Goal: Task Accomplishment & Management: Complete application form

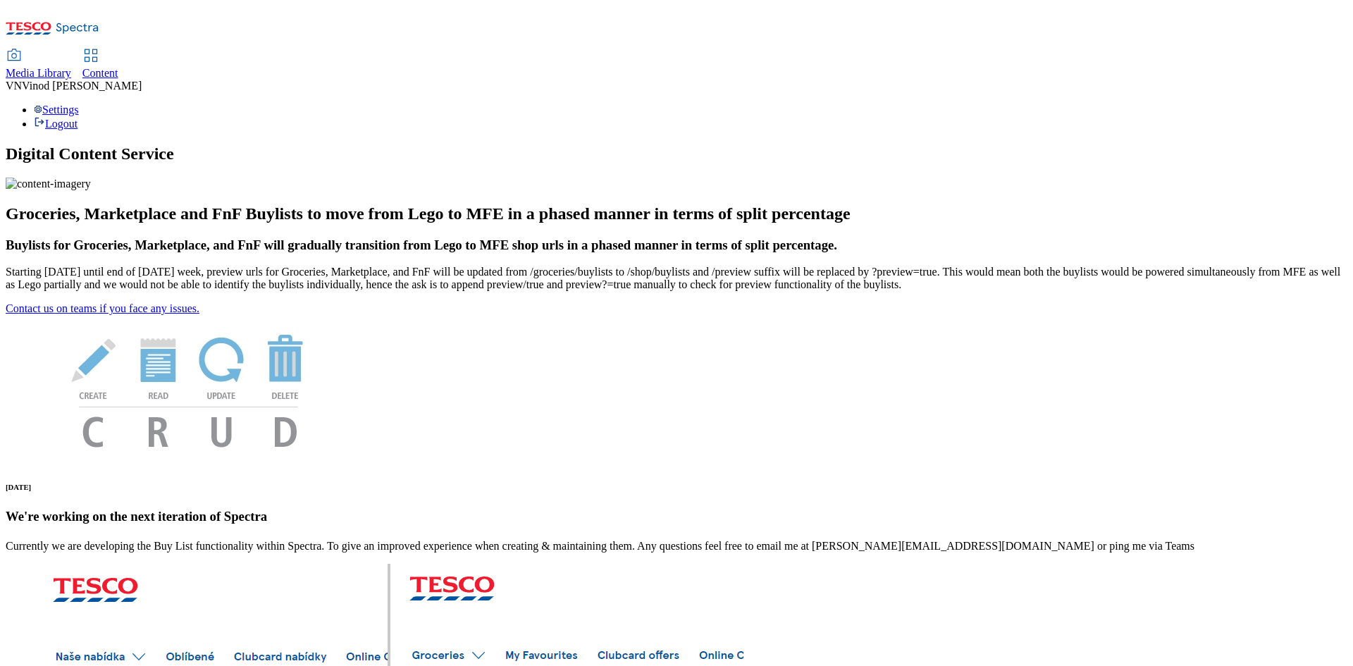
click at [118, 67] on span "Content" at bounding box center [100, 73] width 36 height 12
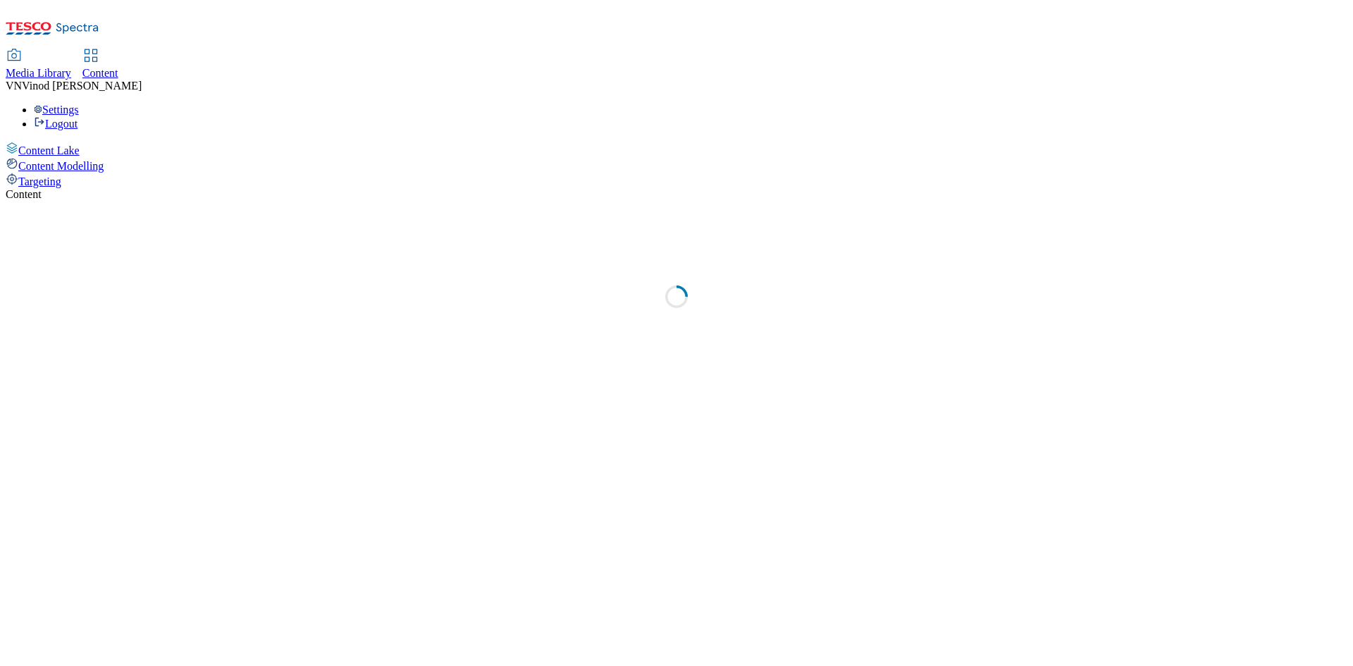
select select "ghs-[GEOGRAPHIC_DATA]"
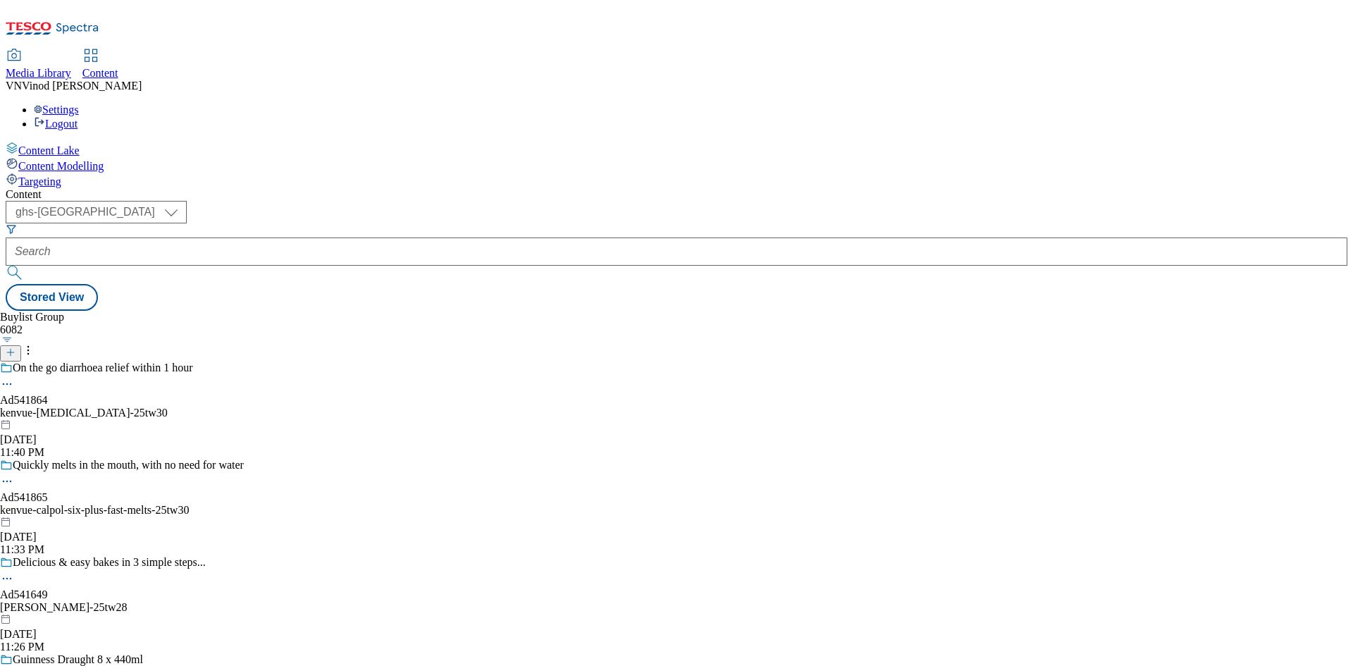
click at [16, 347] on icon at bounding box center [11, 352] width 10 height 10
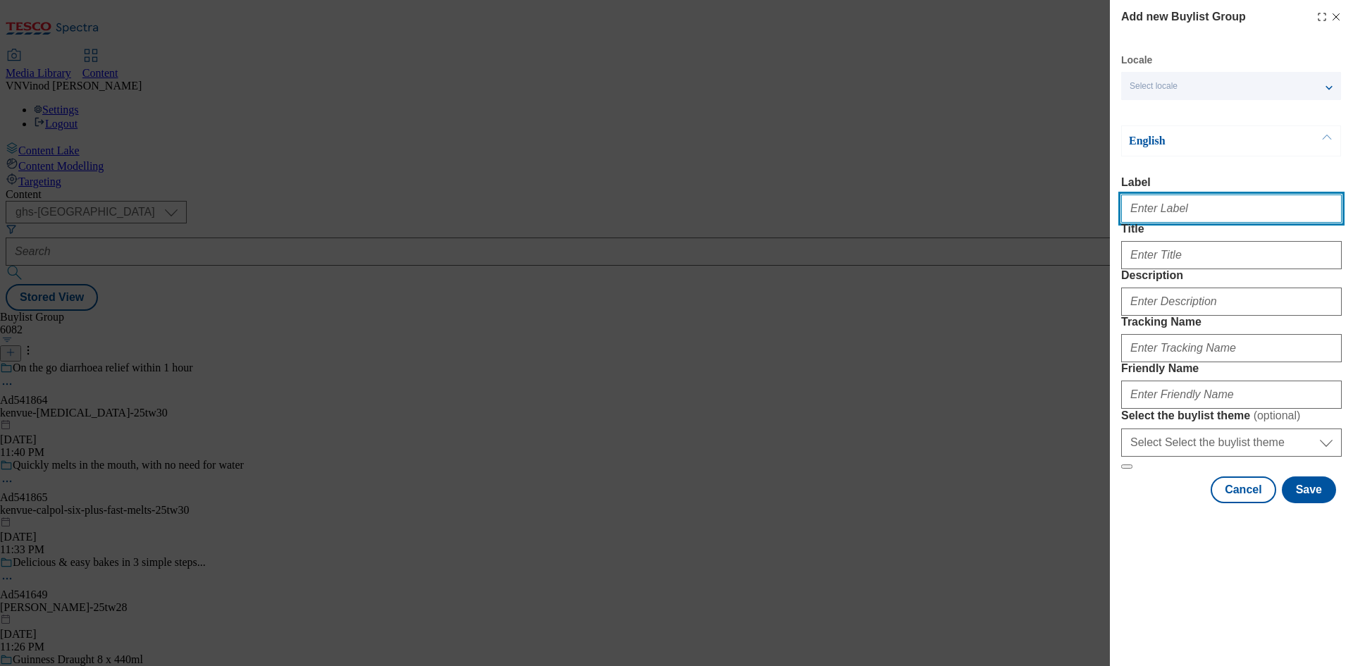
click at [1174, 211] on input "Label" at bounding box center [1231, 208] width 221 height 28
paste input "541869"
paste input "[GEOGRAPHIC_DATA]"
click at [1169, 211] on input "Ad541869 [GEOGRAPHIC_DATA]" at bounding box center [1231, 208] width 221 height 28
type input "Ad541869 kenvue"
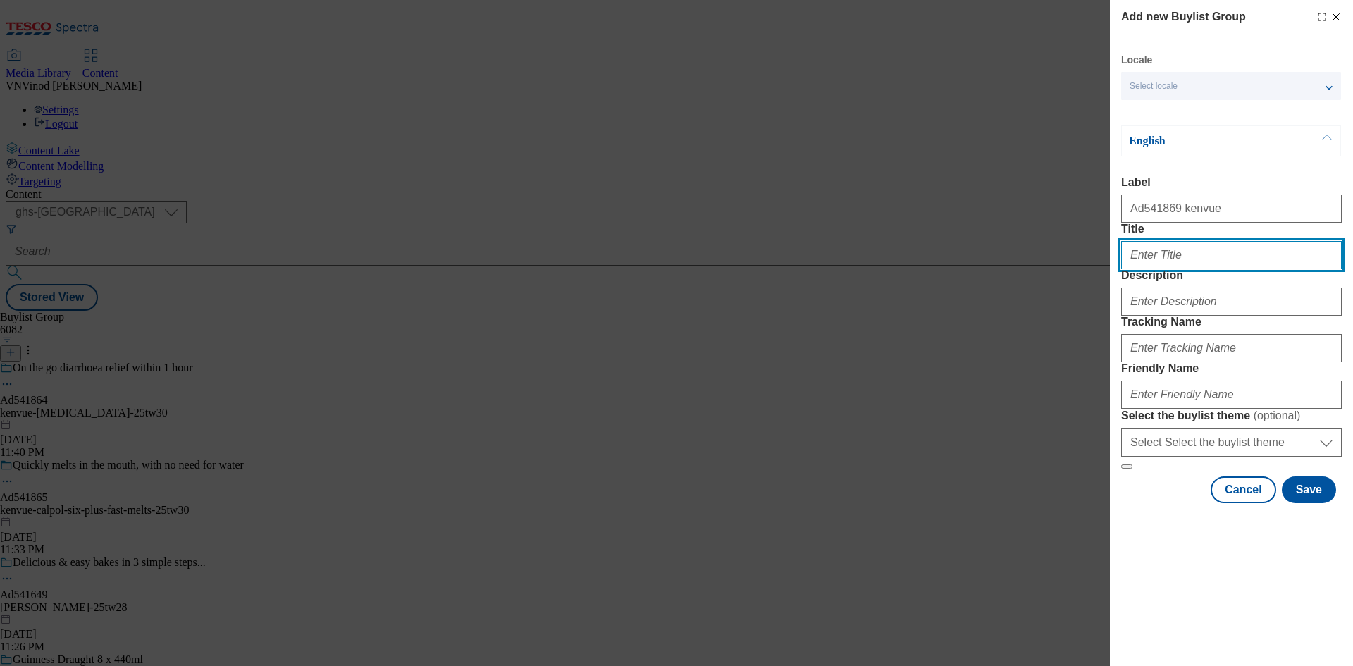
click at [1174, 269] on input "Title" at bounding box center [1231, 255] width 221 height 28
paste input "5X more cleaning power"
type input "5X more cleaning power"
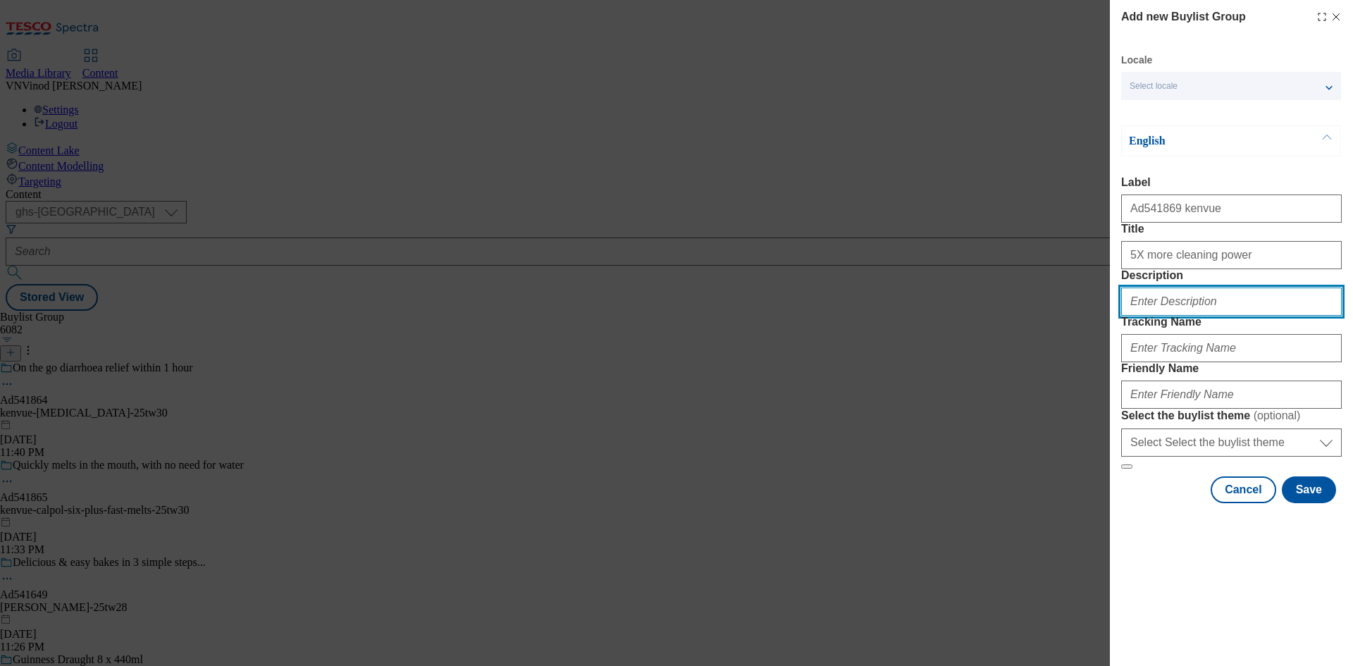
click at [1196, 316] on input "Description" at bounding box center [1231, 302] width 221 height 28
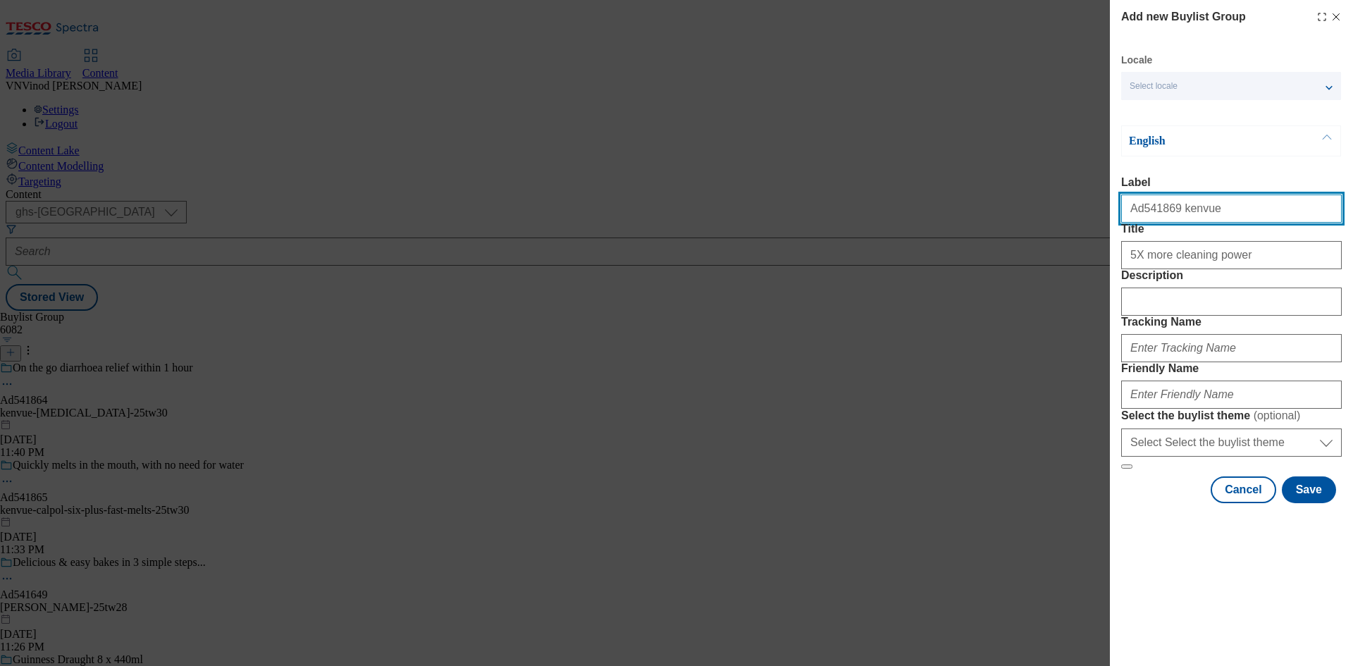
click at [1144, 216] on input "Ad541869 kenvue" at bounding box center [1231, 208] width 221 height 28
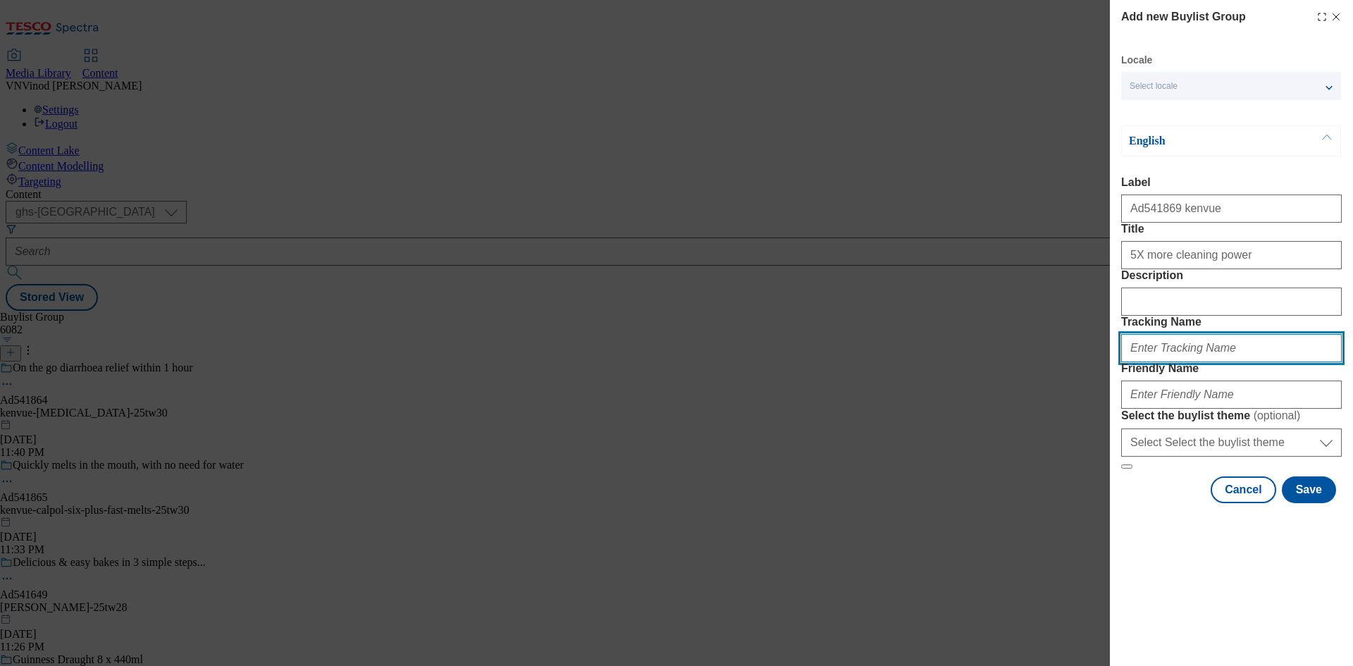
click at [1176, 362] on input "Tracking Name" at bounding box center [1231, 348] width 221 height 28
paste input "Ad541869"
click at [1158, 362] on input "DH_ADAd541869" at bounding box center [1231, 348] width 221 height 28
type input "DH_AD541869"
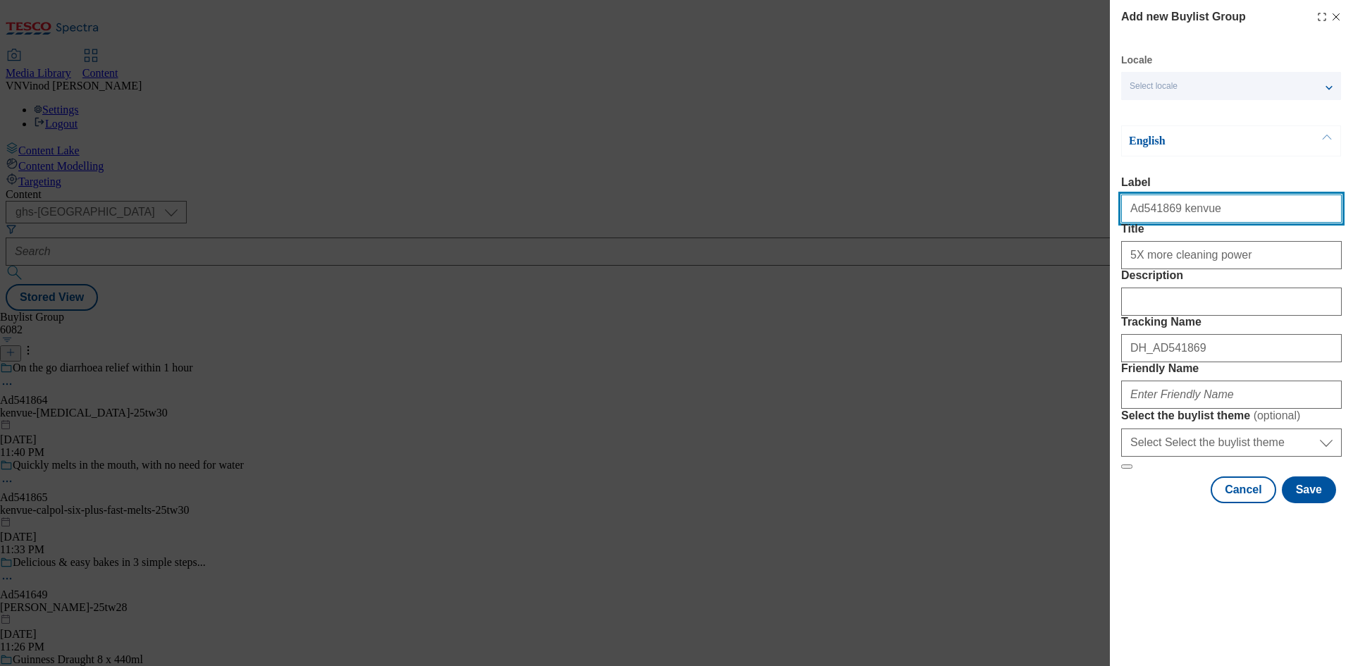
click at [1178, 211] on input "Ad541869 kenvue" at bounding box center [1231, 208] width 221 height 28
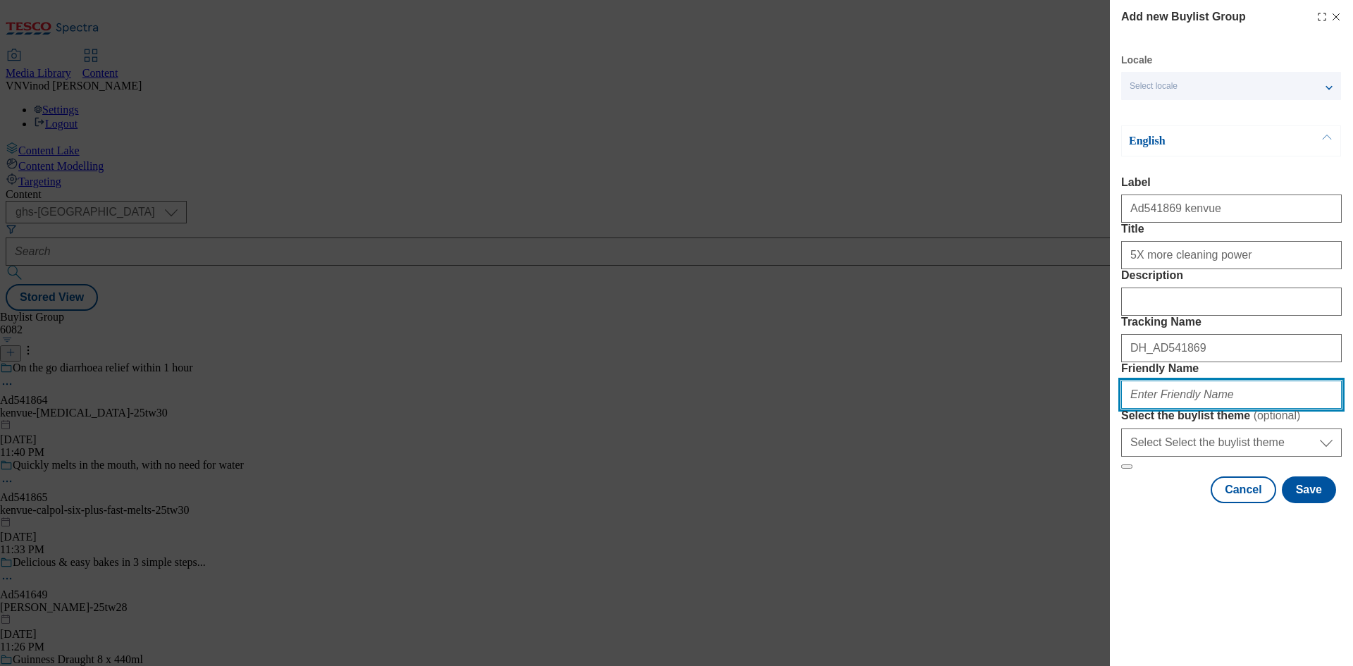
click at [1180, 409] on input "Friendly Name" at bounding box center [1231, 395] width 221 height 28
paste input "kenvue"
paste input "Listerine Total Care"
click at [1162, 409] on input "kenvue-Listerine Total Care" at bounding box center [1231, 395] width 221 height 28
drag, startPoint x: 1191, startPoint y: 495, endPoint x: 1284, endPoint y: 495, distance: 93.0
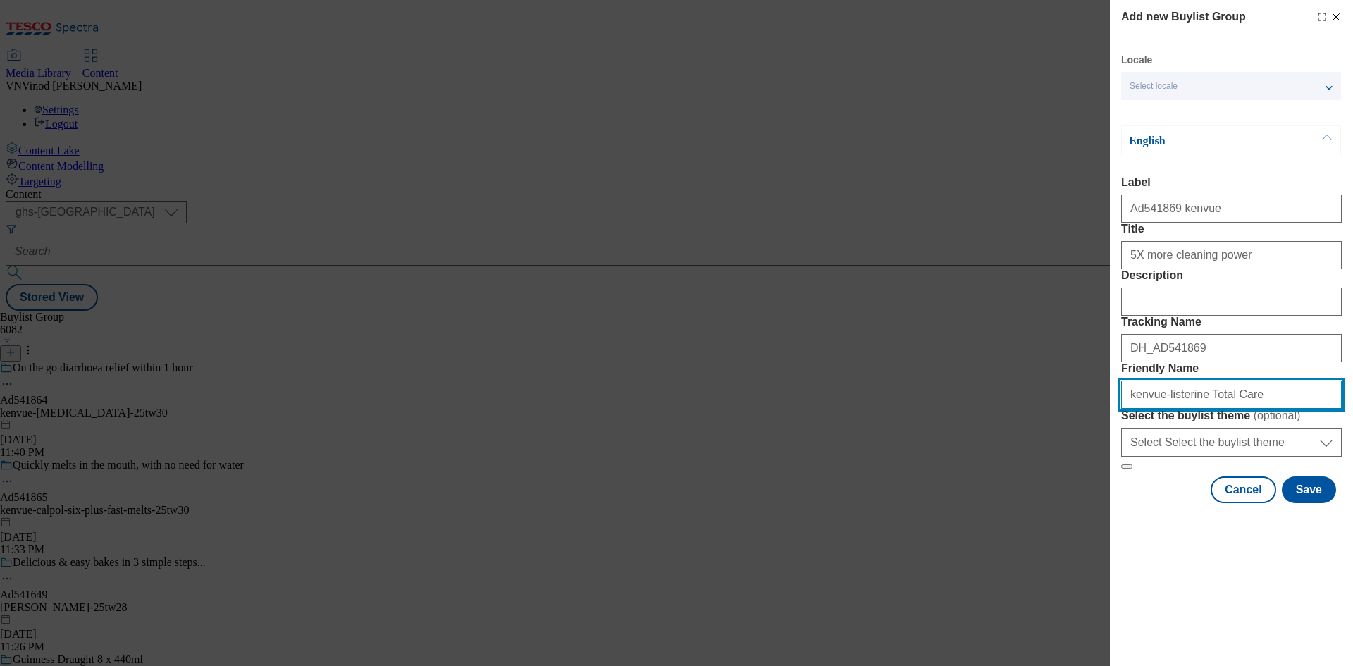
click at [1284, 409] on input "kenvue-listerine Total Care" at bounding box center [1231, 395] width 221 height 28
drag, startPoint x: 1228, startPoint y: 498, endPoint x: 604, endPoint y: 464, distance: 625.3
click at [604, 464] on div "Add new Buylist Group Locale Select locale English Welsh English Label Ad541869…" at bounding box center [676, 333] width 1353 height 666
type input "kenvue-listerine-25tw30"
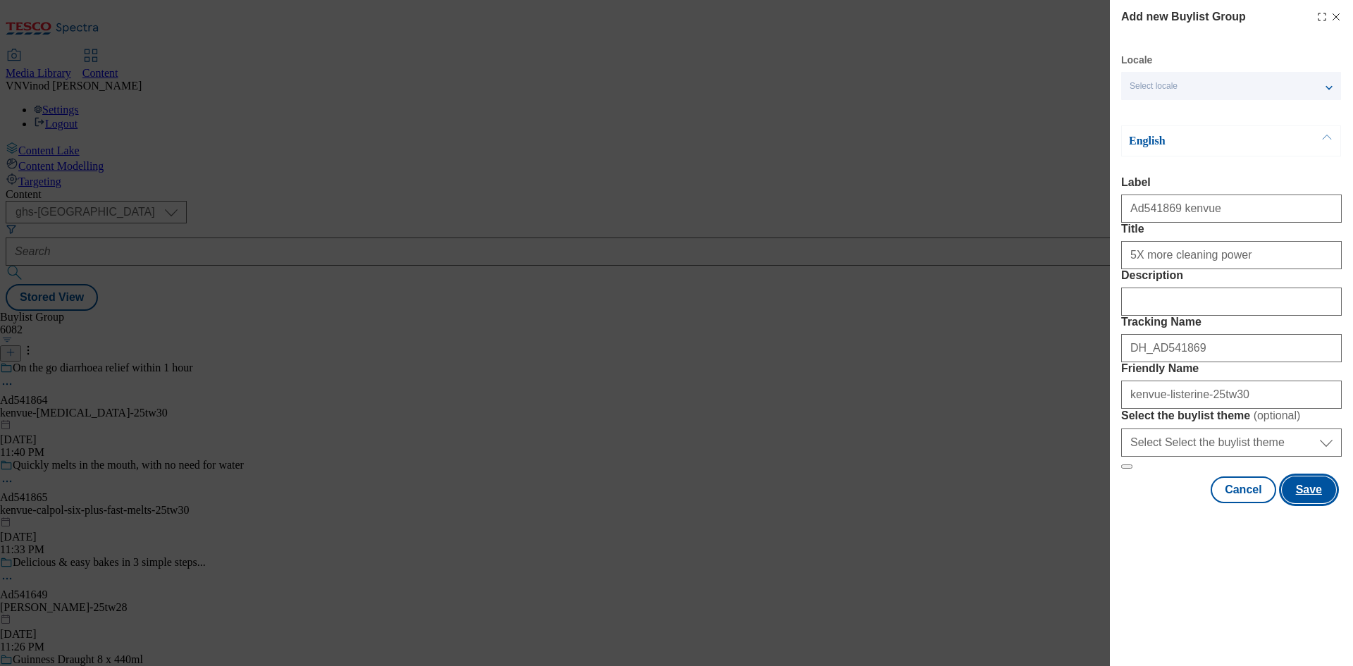
click at [1307, 503] on button "Save" at bounding box center [1309, 489] width 54 height 27
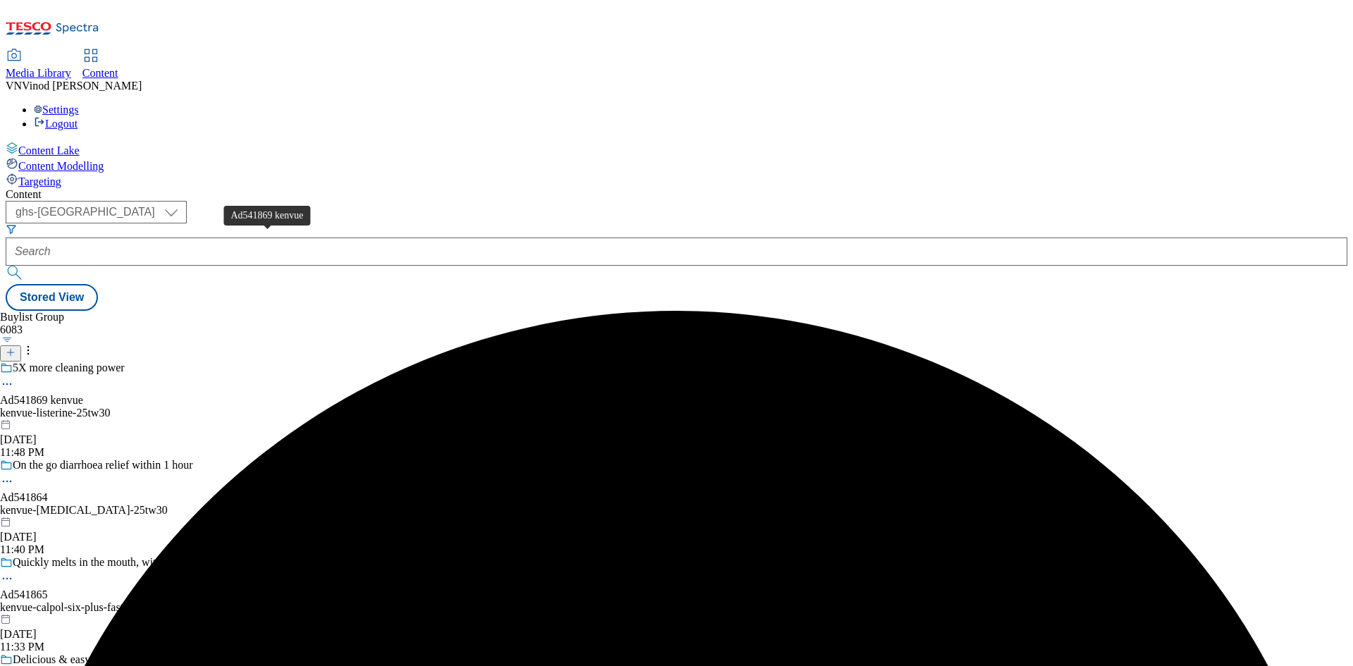
click at [83, 394] on div "Ad541869 kenvue" at bounding box center [41, 400] width 83 height 13
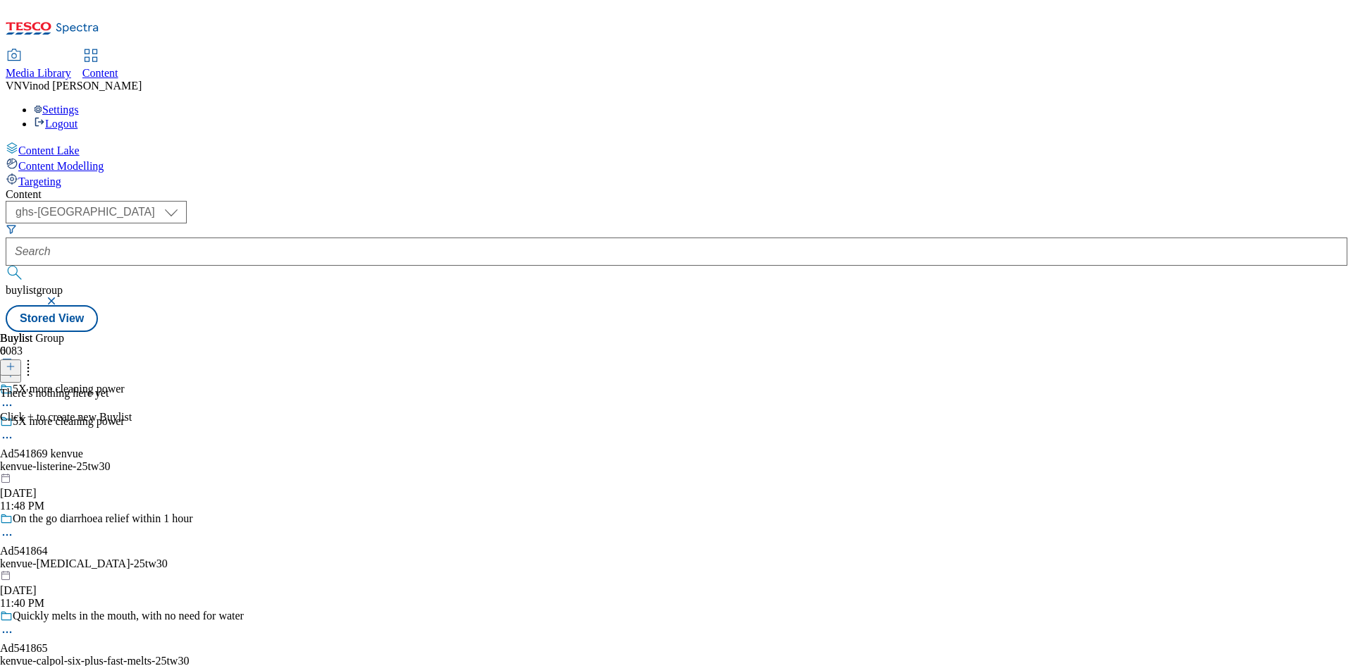
click at [132, 357] on div at bounding box center [66, 366] width 132 height 18
click at [16, 362] on icon at bounding box center [11, 367] width 10 height 10
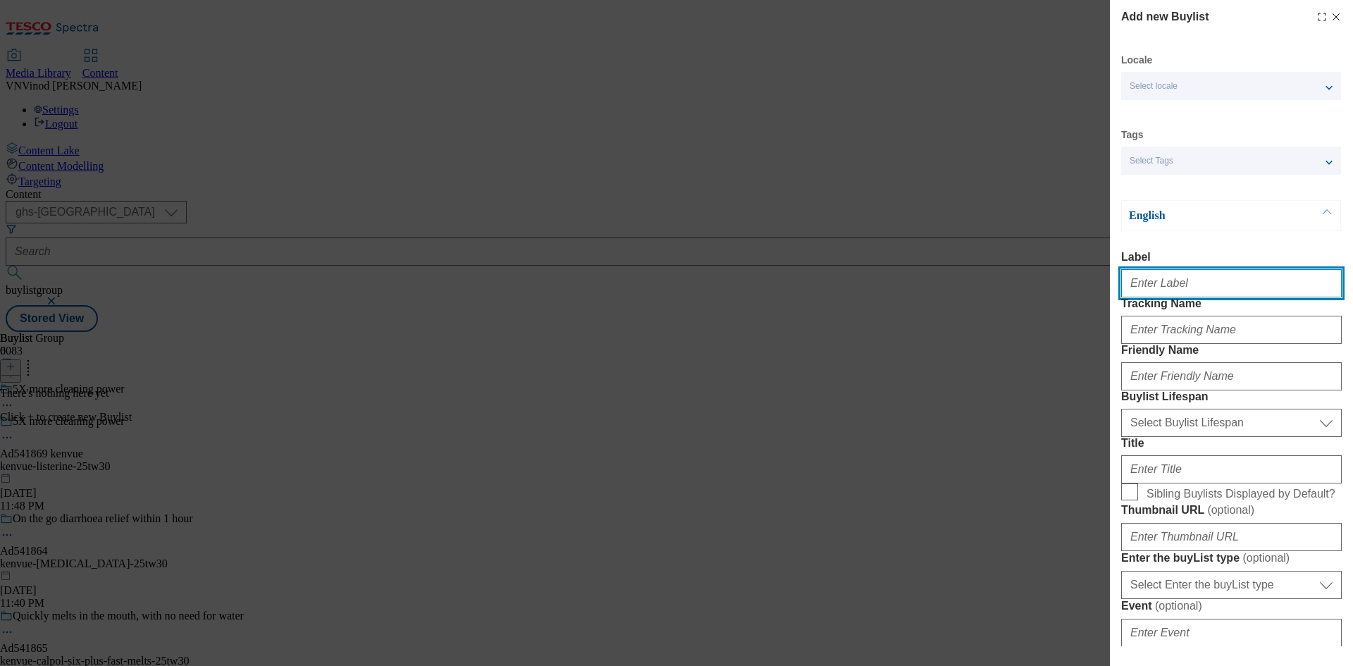
click at [1154, 291] on input "Label" at bounding box center [1231, 283] width 221 height 28
paste input "541869"
type input "Ad541869"
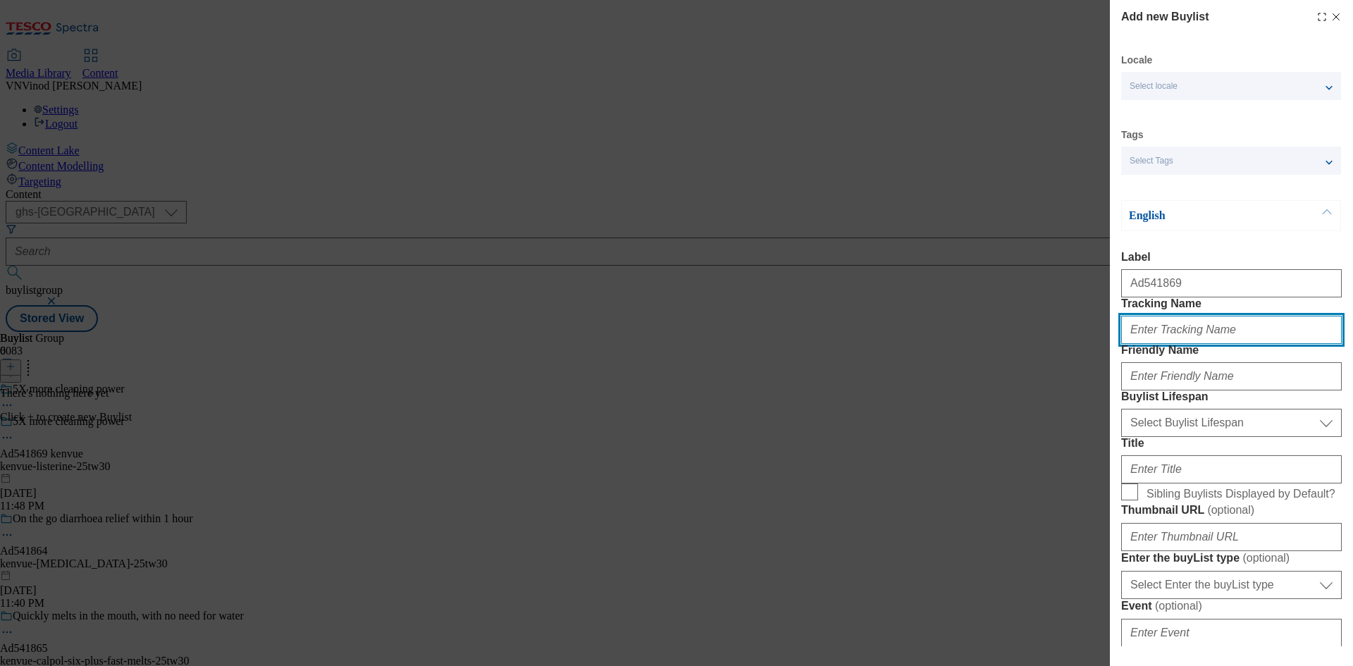
click at [1166, 344] on input "Tracking Name" at bounding box center [1231, 330] width 221 height 28
paste input "541869"
type input "DH_AD541869"
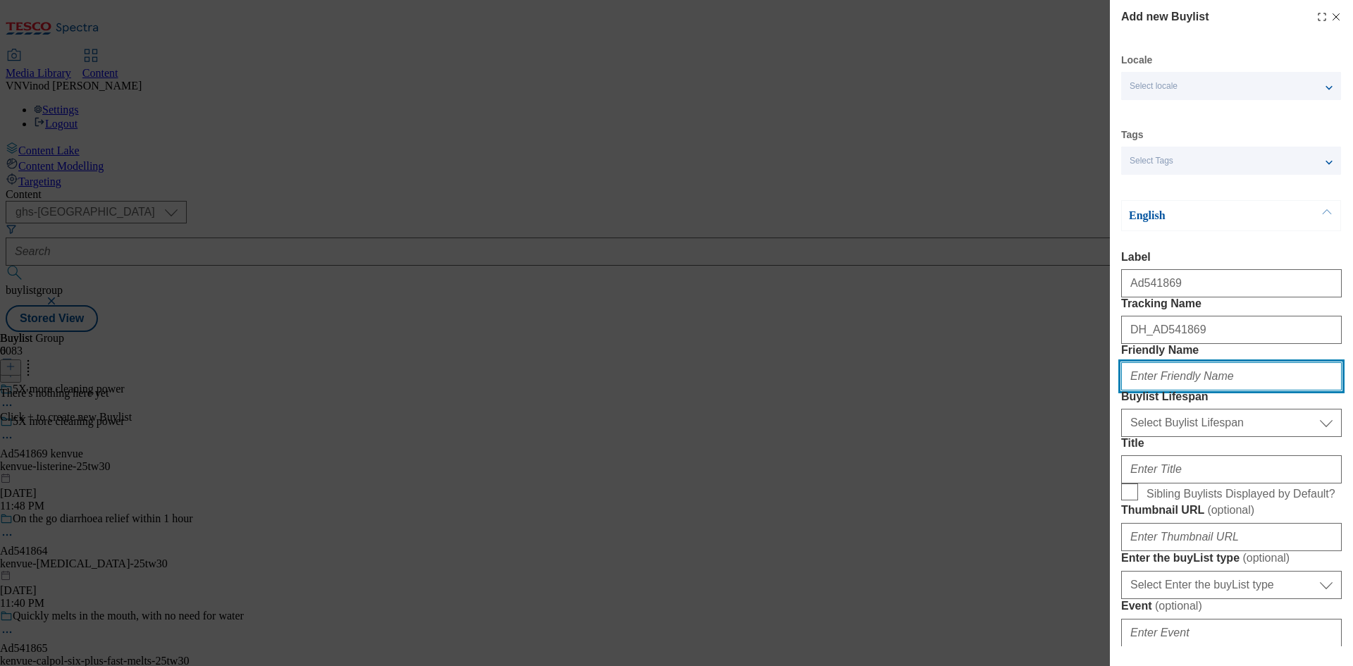
click at [1205, 390] on input "Friendly Name" at bounding box center [1231, 376] width 221 height 28
paste input "kenvue"
type input "kenvue"
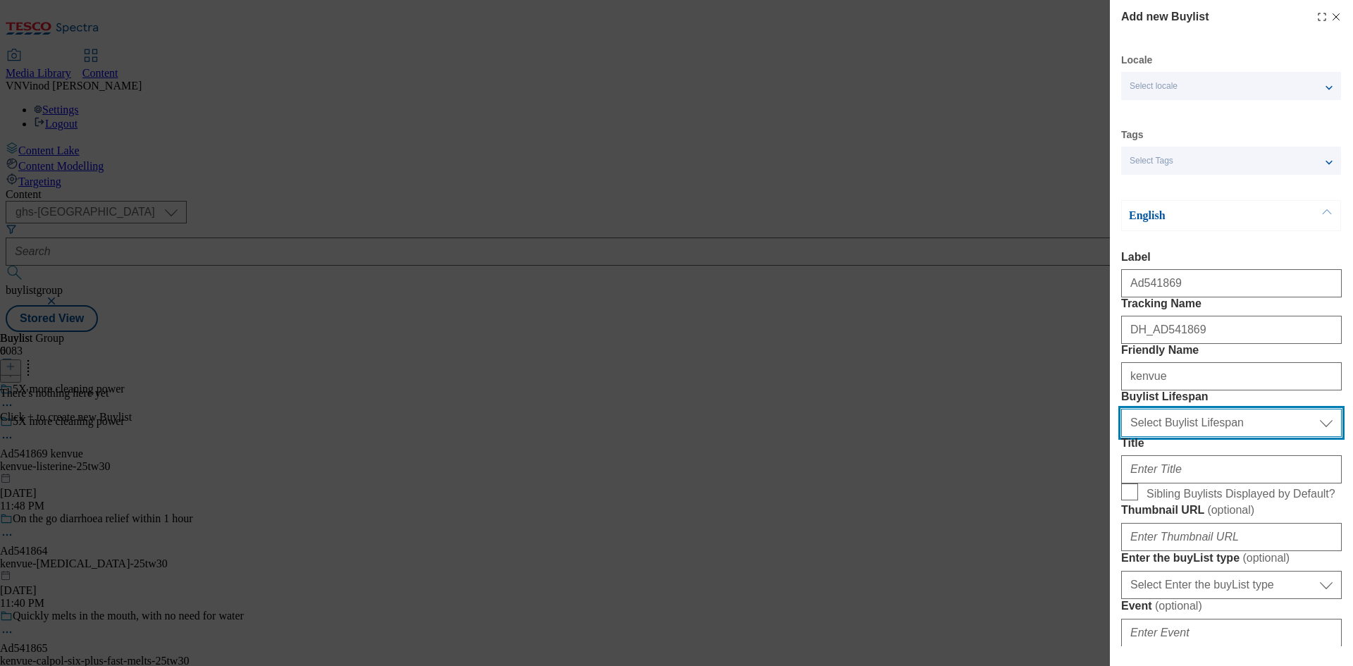
click at [1200, 437] on select "Select Buylist Lifespan evergreen seasonal tactical" at bounding box center [1231, 423] width 221 height 28
select select "tactical"
click at [1121, 437] on select "Select Buylist Lifespan evergreen seasonal tactical" at bounding box center [1231, 423] width 221 height 28
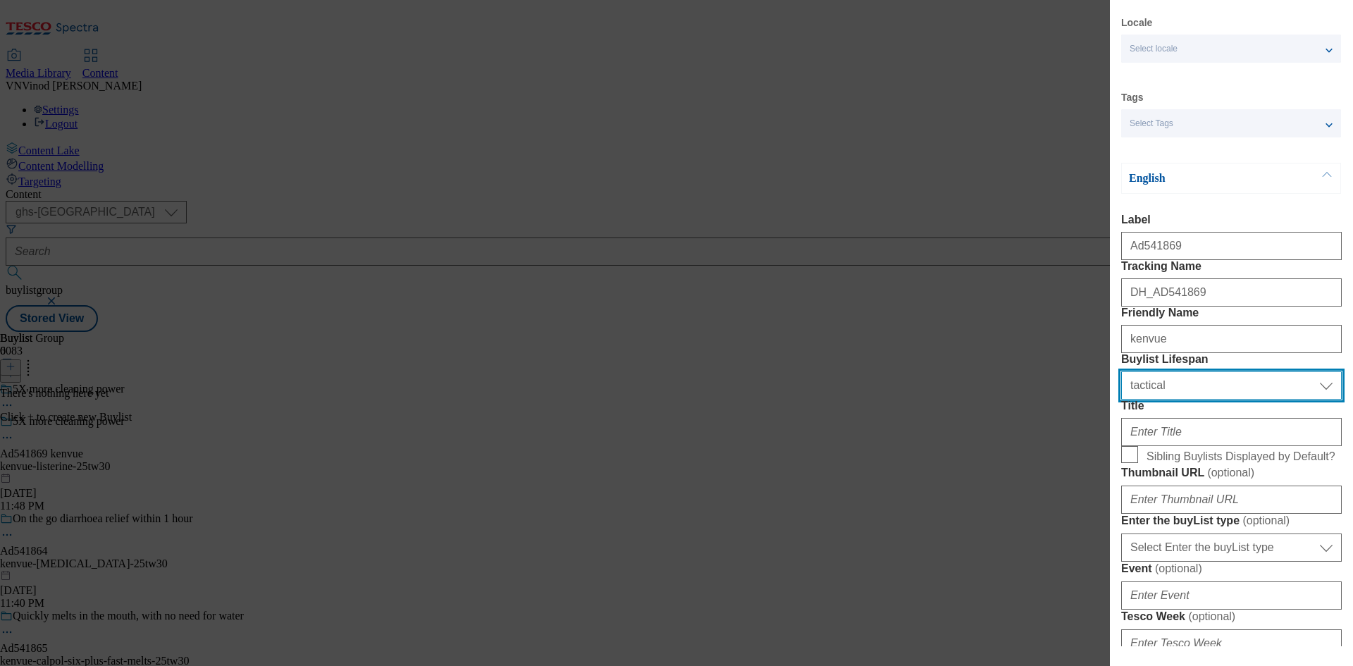
scroll to position [70, 0]
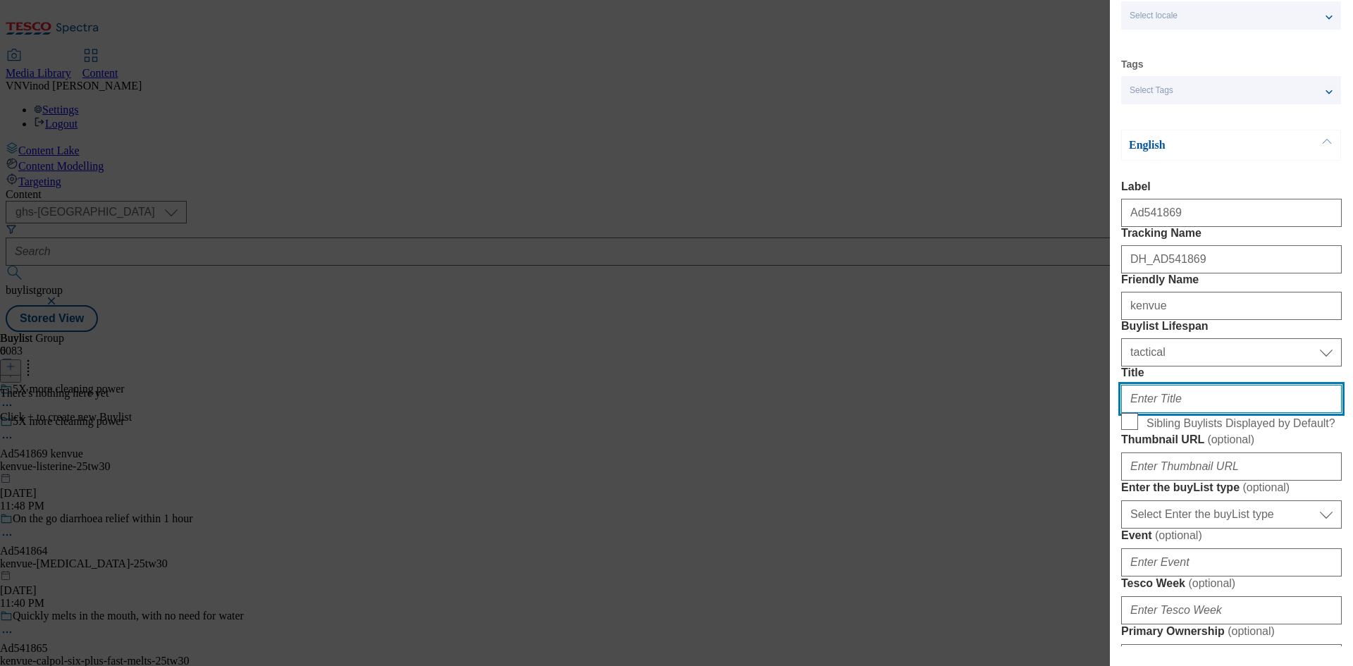
click at [1190, 413] on input "Title" at bounding box center [1231, 399] width 221 height 28
paste input "when added to brushing and flossing*"
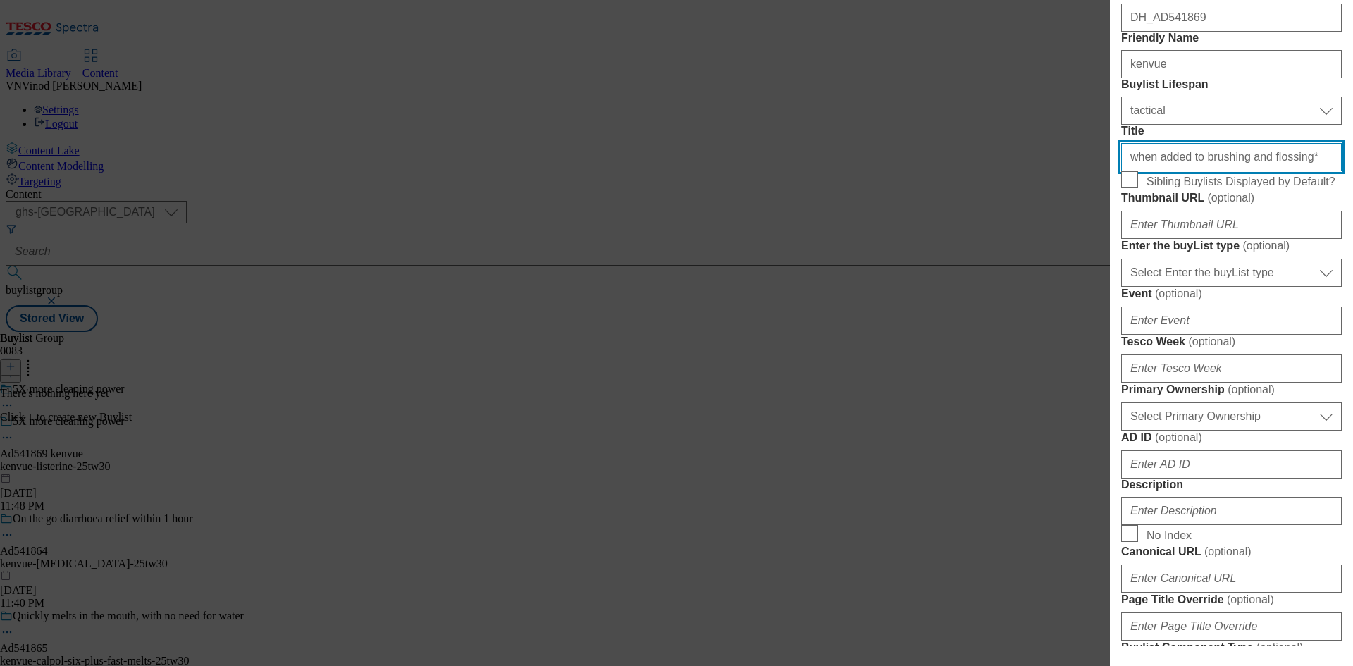
scroll to position [352, 0]
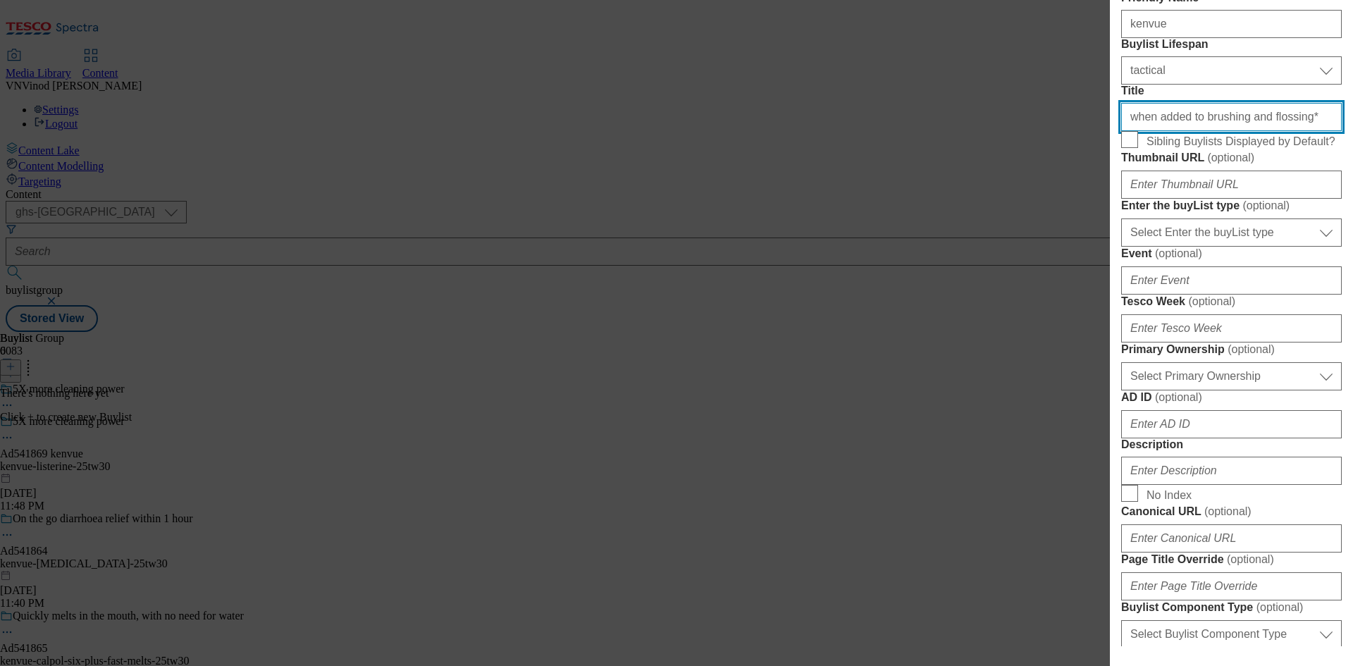
type input "when added to brushing and flossing*"
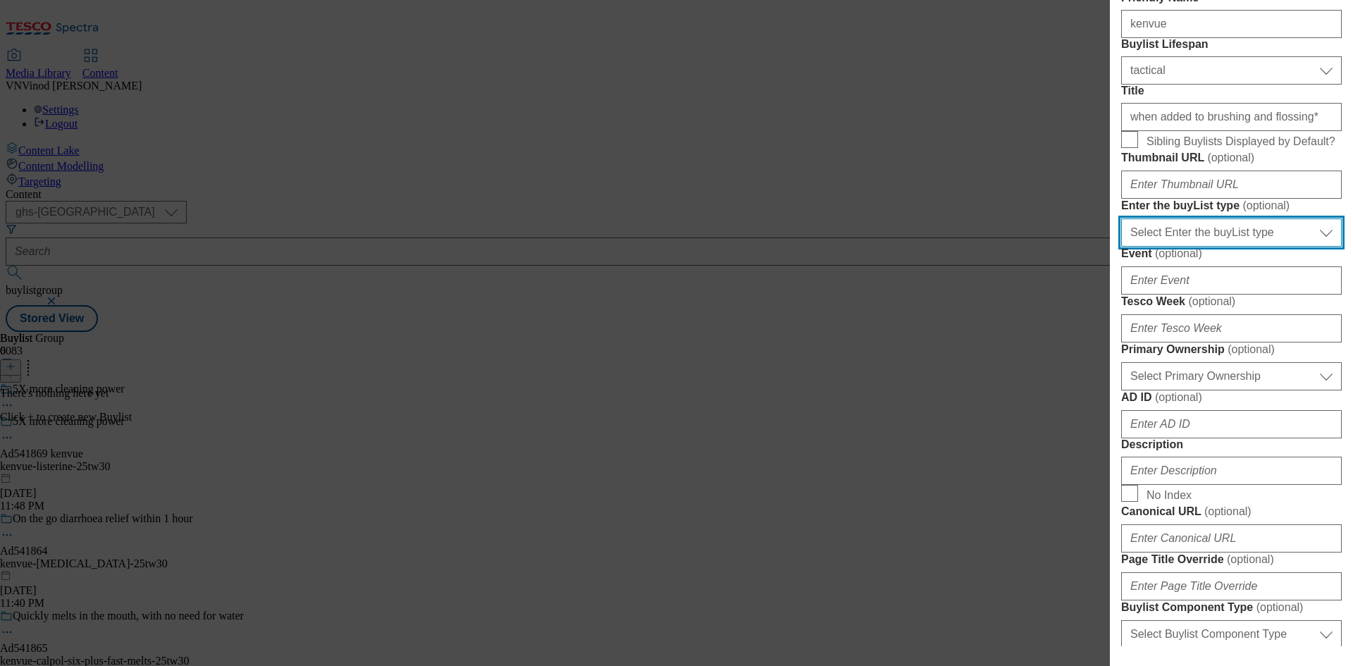
click at [1255, 247] on select "Select Enter the buyList type event supplier funded long term >4 weeks supplier…" at bounding box center [1231, 232] width 221 height 28
select select "supplier funded short term 1-3 weeks"
click at [1121, 247] on select "Select Enter the buyList type event supplier funded long term >4 weeks supplier…" at bounding box center [1231, 232] width 221 height 28
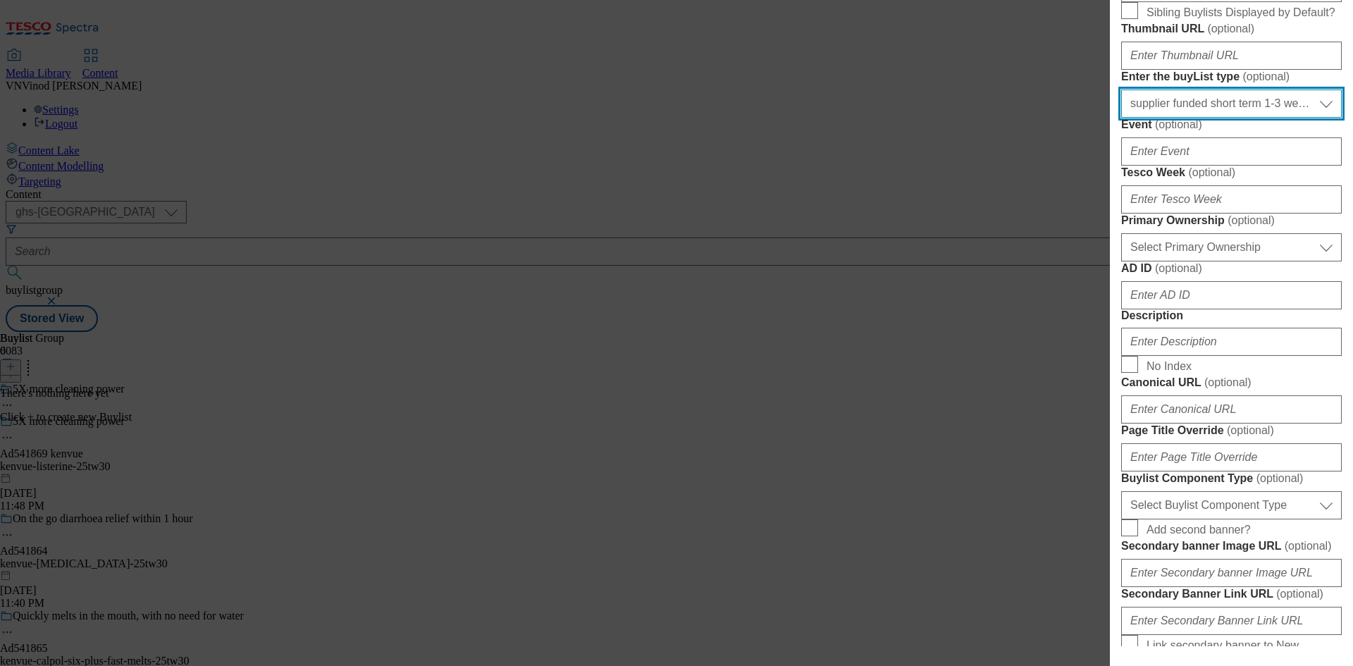
scroll to position [493, 0]
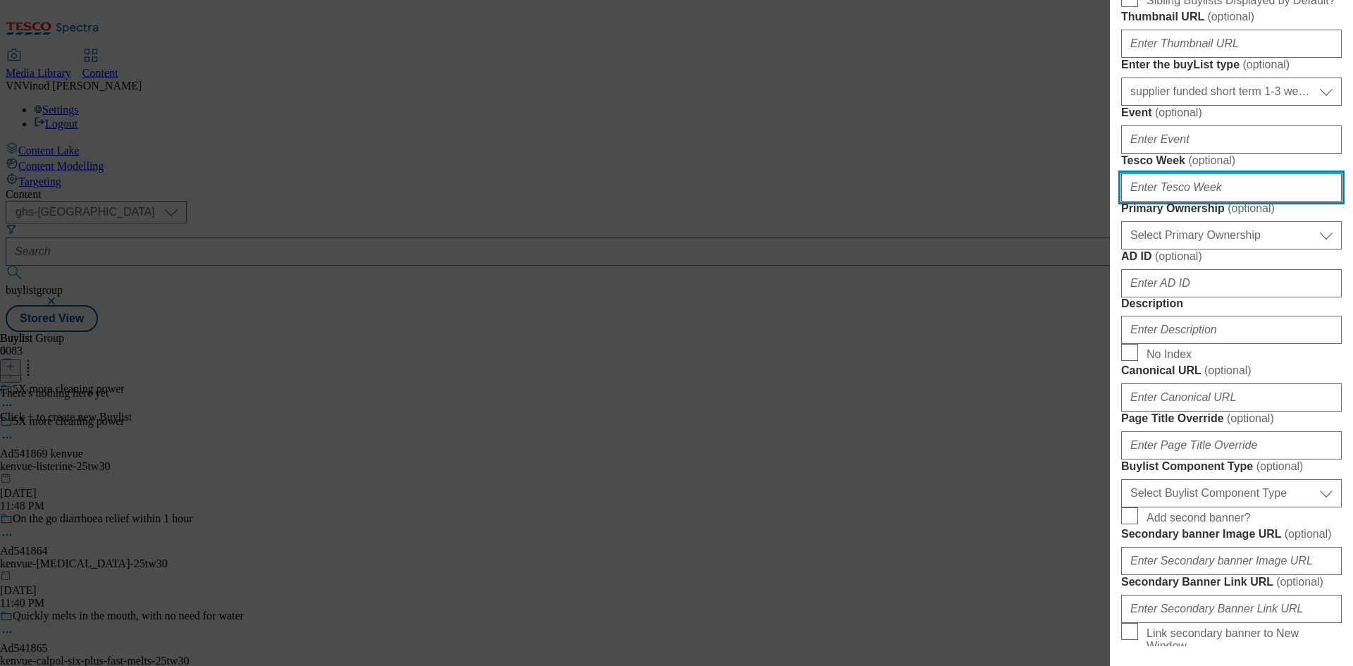
click at [1201, 202] on input "Tesco Week ( optional )" at bounding box center [1231, 187] width 221 height 28
type input "30"
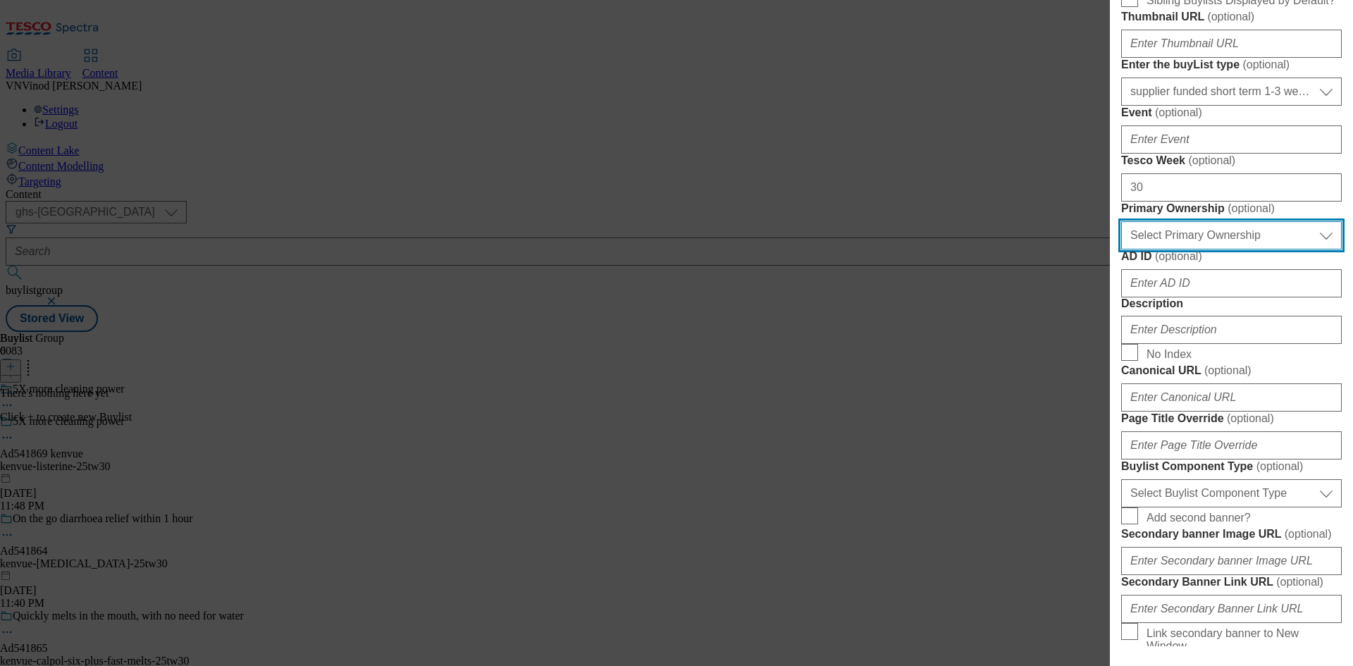
click at [1187, 249] on select "Select Primary Ownership [PERSON_NAME]" at bounding box center [1231, 235] width 221 height 28
select select "dunnhumby"
click at [1121, 249] on select "Select Primary Ownership [PERSON_NAME]" at bounding box center [1231, 235] width 221 height 28
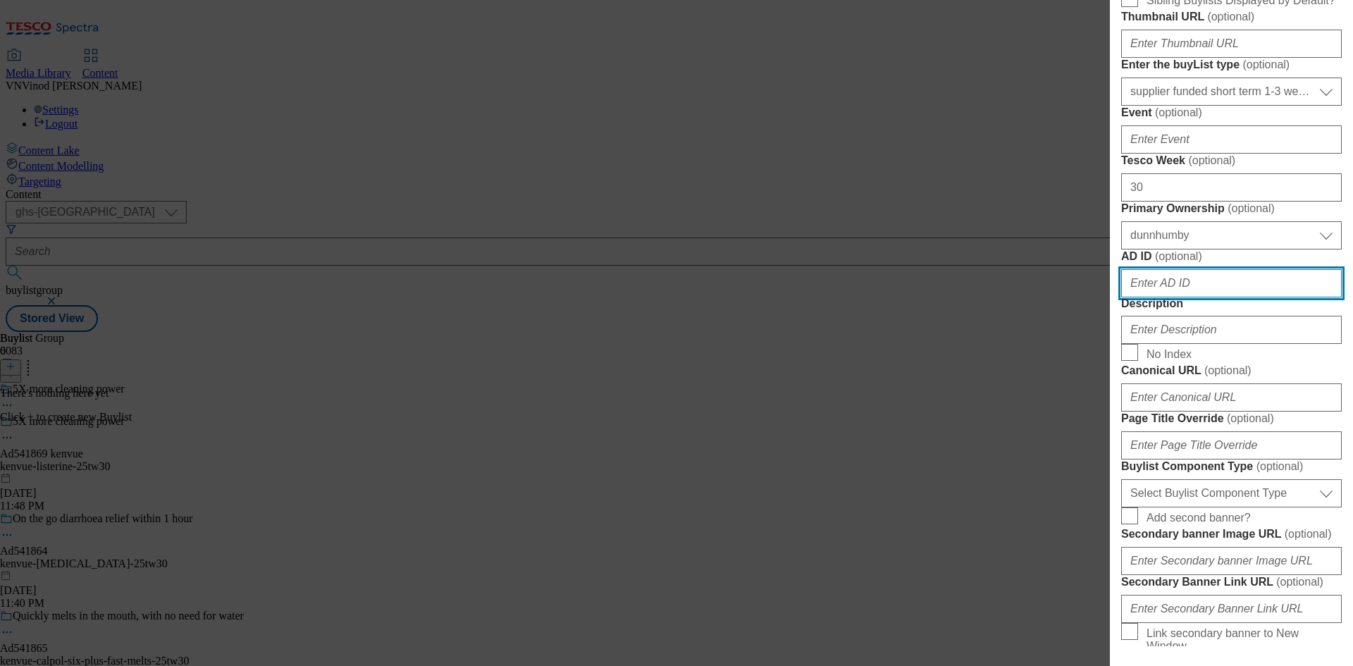
click at [1230, 297] on input "AD ID ( optional )" at bounding box center [1231, 283] width 221 height 28
paste input "541869"
type input "541869"
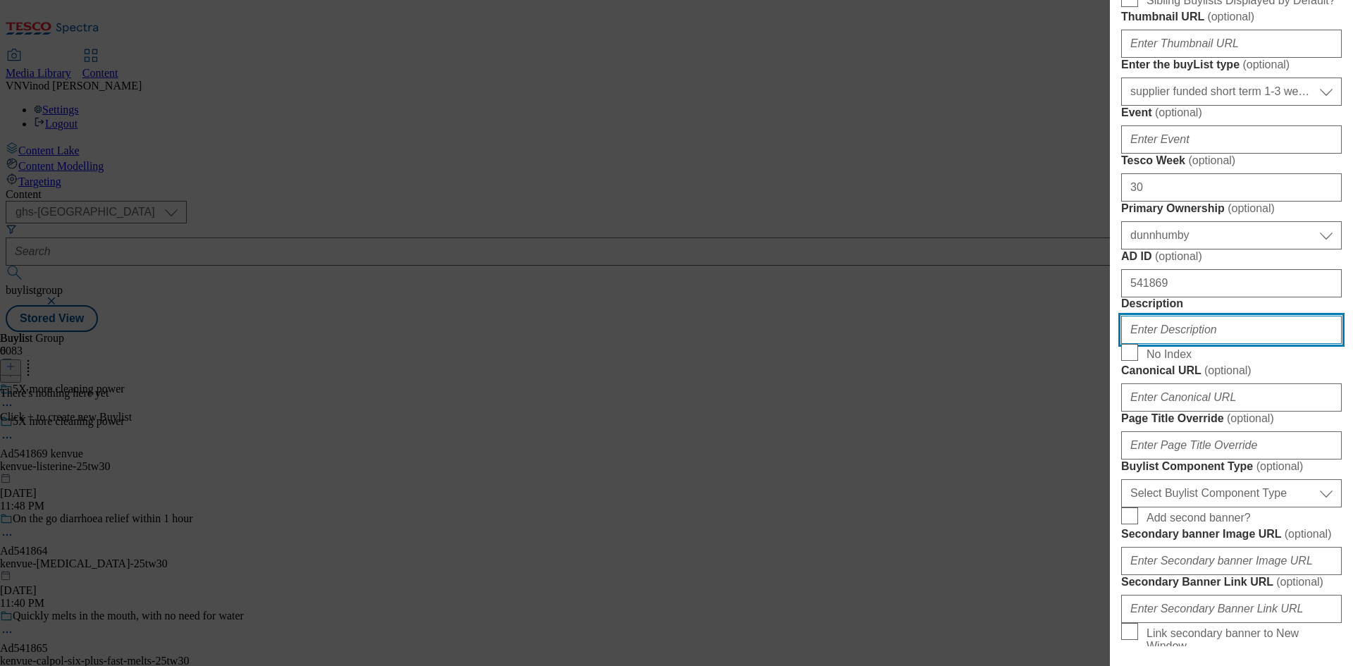
click at [1197, 344] on input "Description" at bounding box center [1231, 330] width 221 height 28
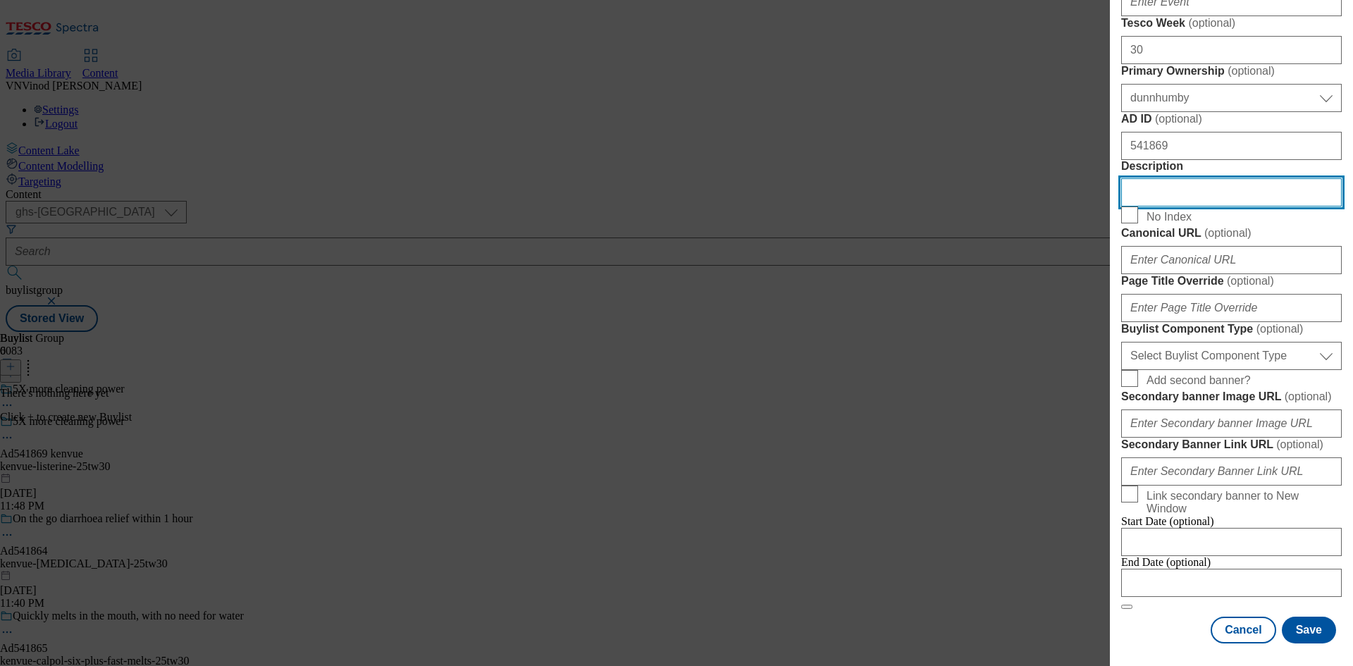
scroll to position [916, 0]
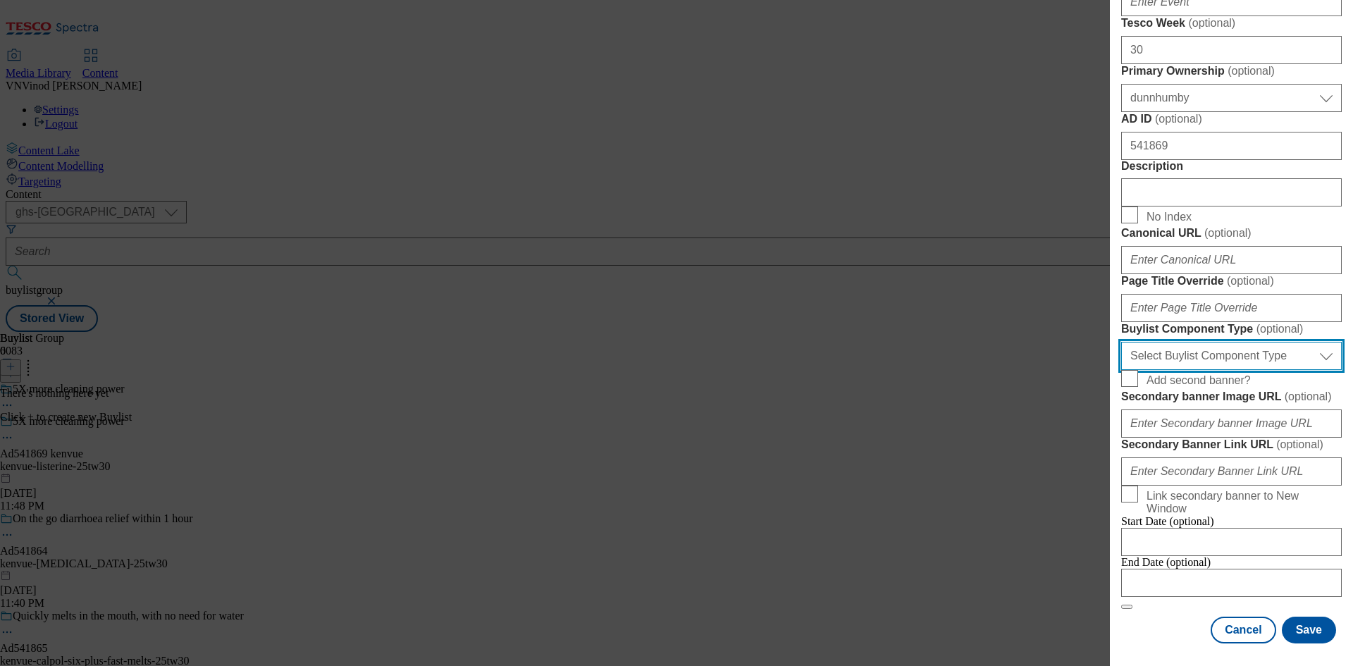
click at [1263, 370] on select "Select Buylist Component Type Banner Competition Header Meal" at bounding box center [1231, 356] width 221 height 28
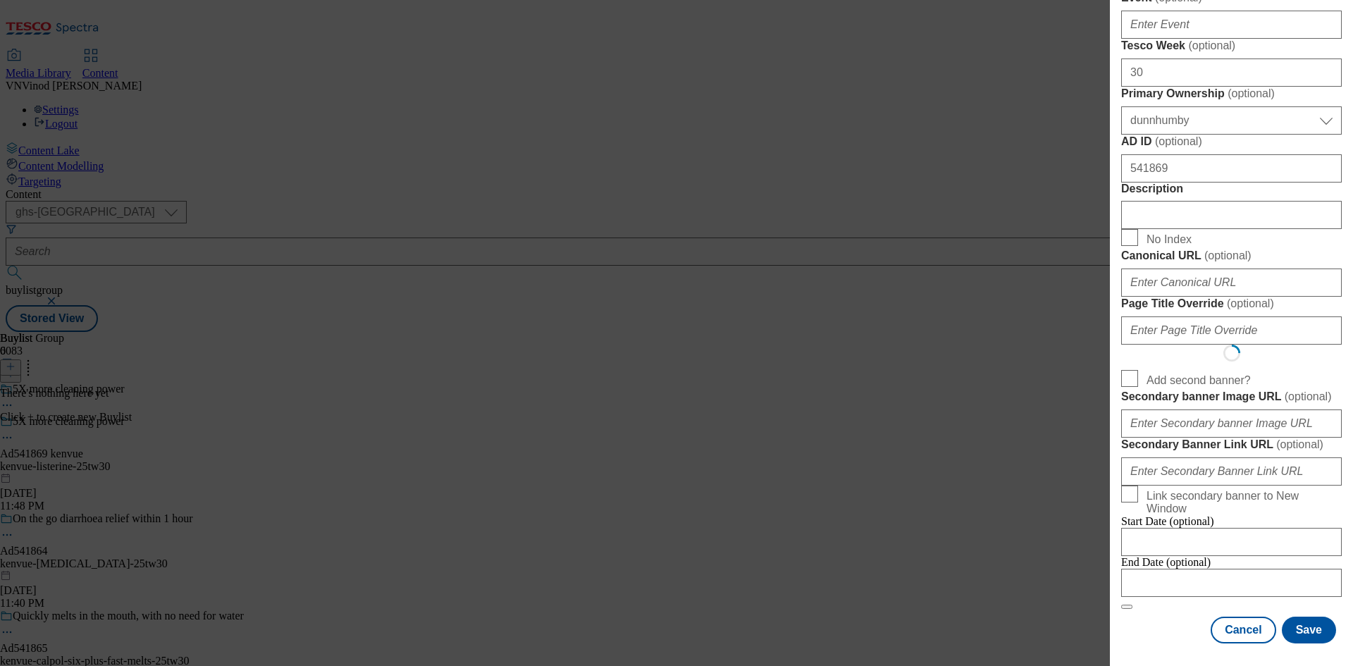
select select "Banner"
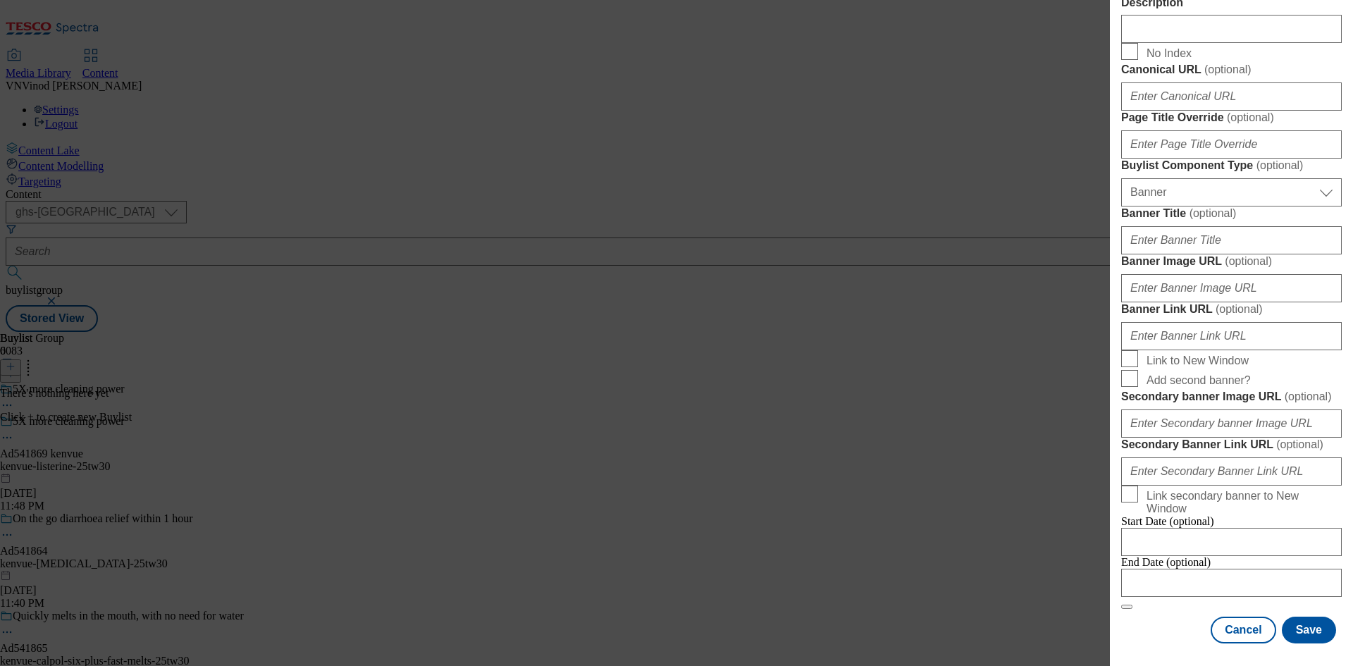
scroll to position [1397, 0]
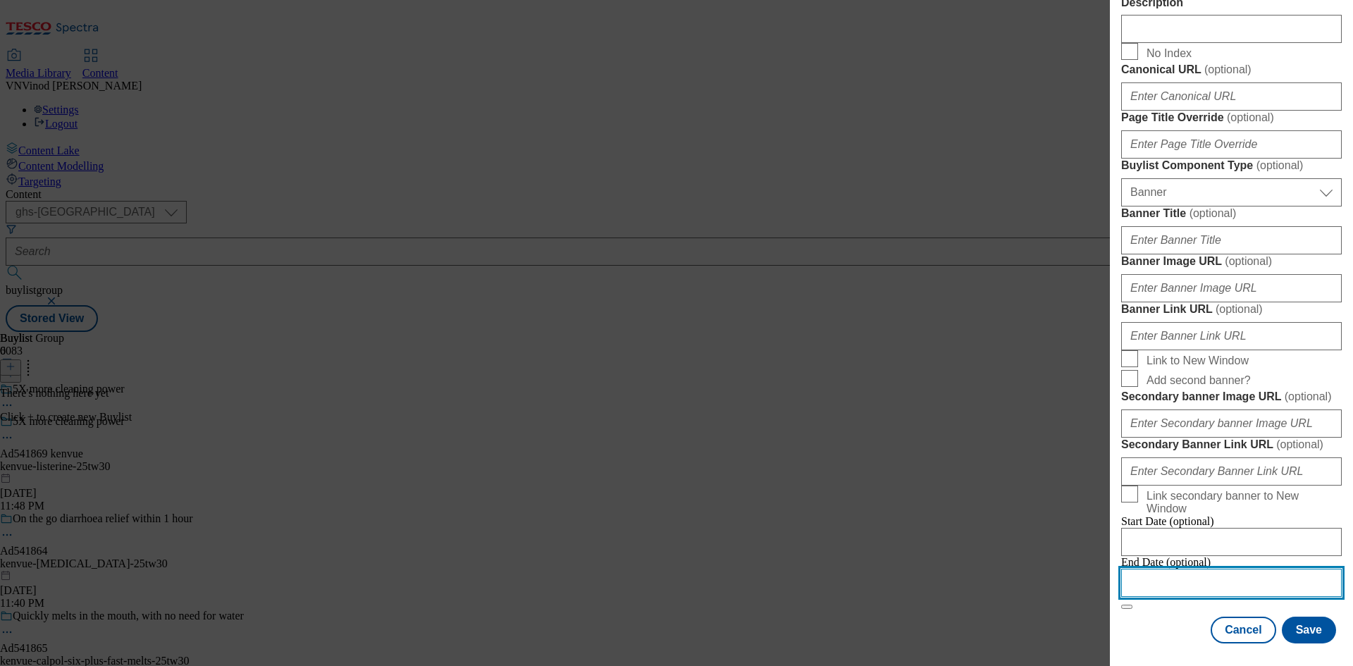
click at [1202, 571] on input "Modal" at bounding box center [1231, 583] width 221 height 28
select select "2025"
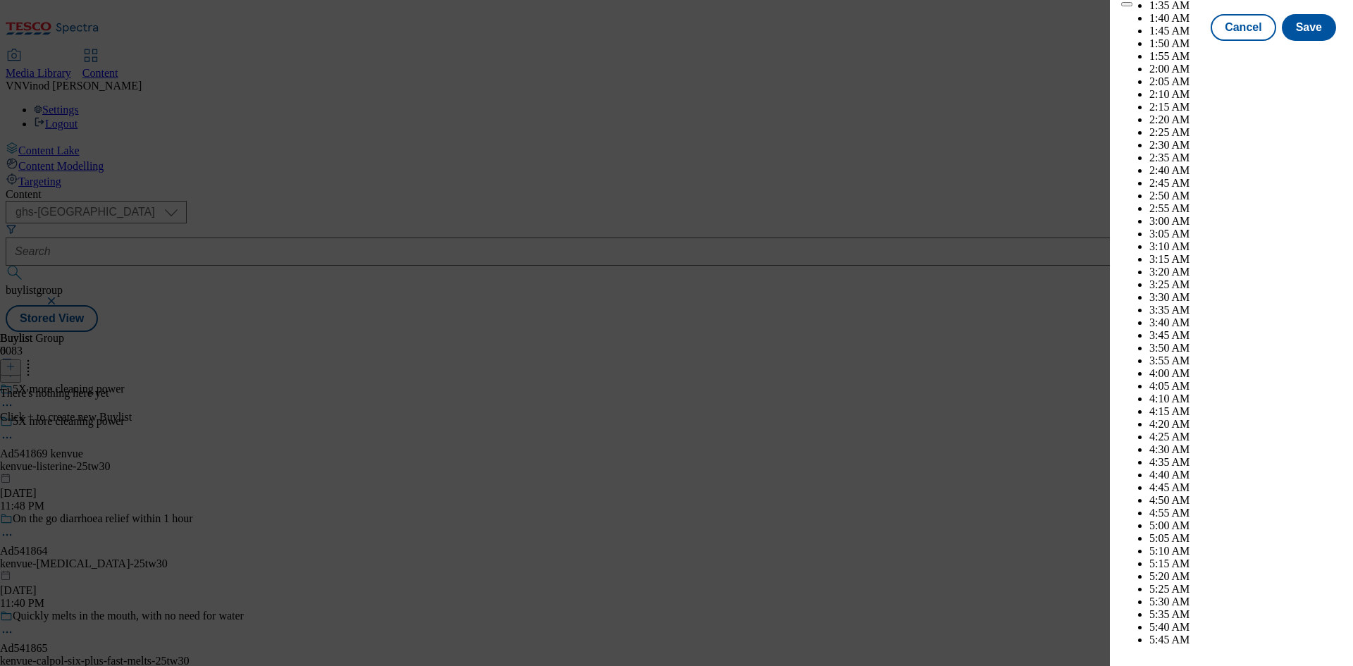
scroll to position [7406, 0]
select select "December"
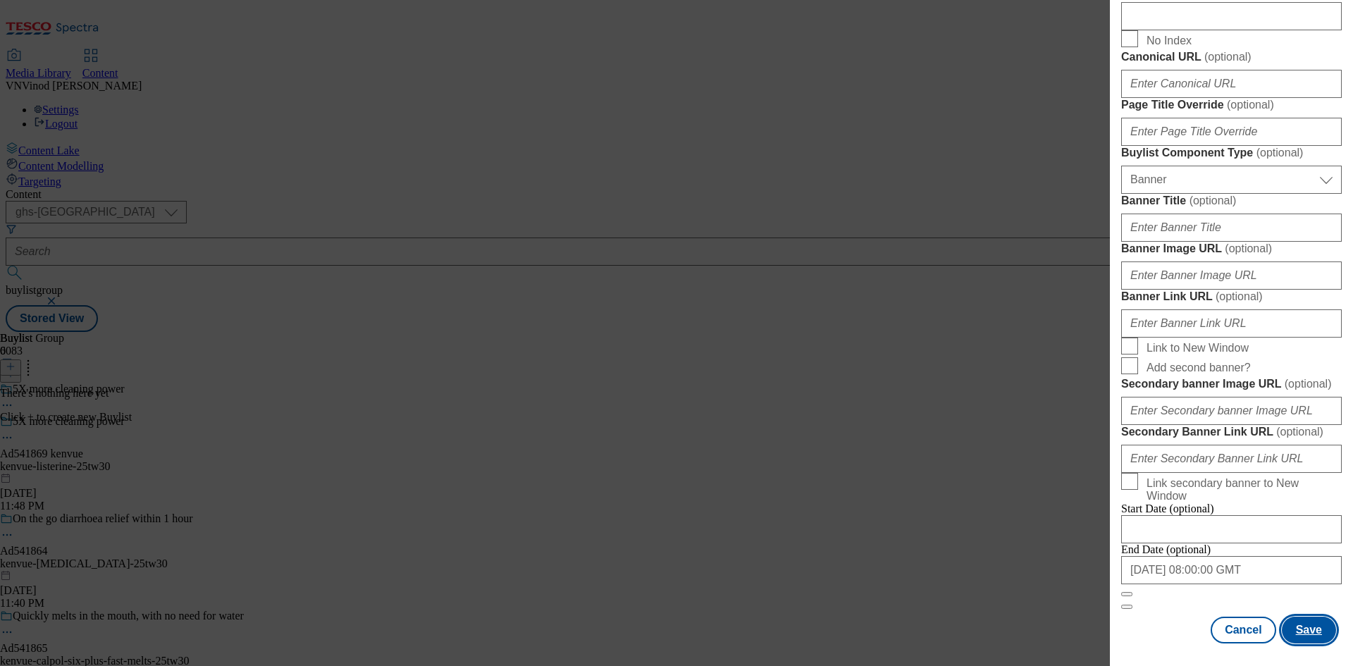
click at [1302, 634] on button "Save" at bounding box center [1309, 630] width 54 height 27
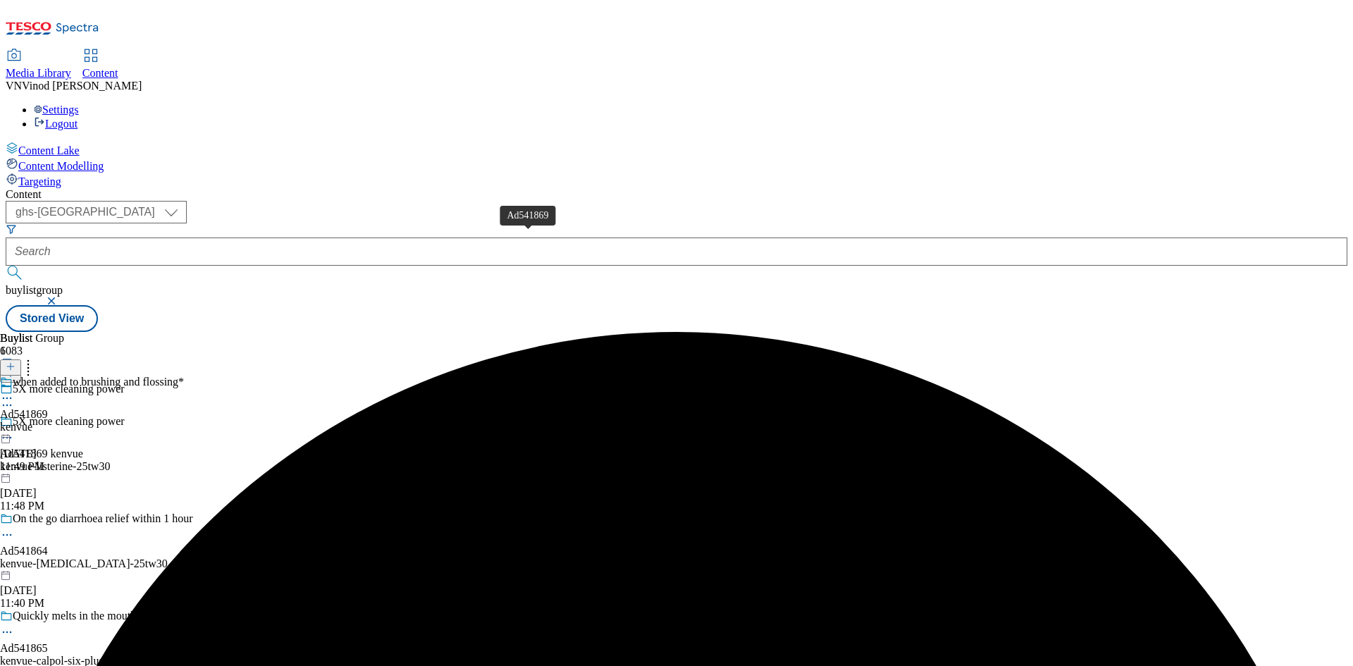
drag, startPoint x: 501, startPoint y: 240, endPoint x: 735, endPoint y: 41, distance: 307.4
click at [48, 408] on div "Ad541869" at bounding box center [24, 414] width 48 height 13
click at [16, 362] on icon at bounding box center [11, 367] width 10 height 10
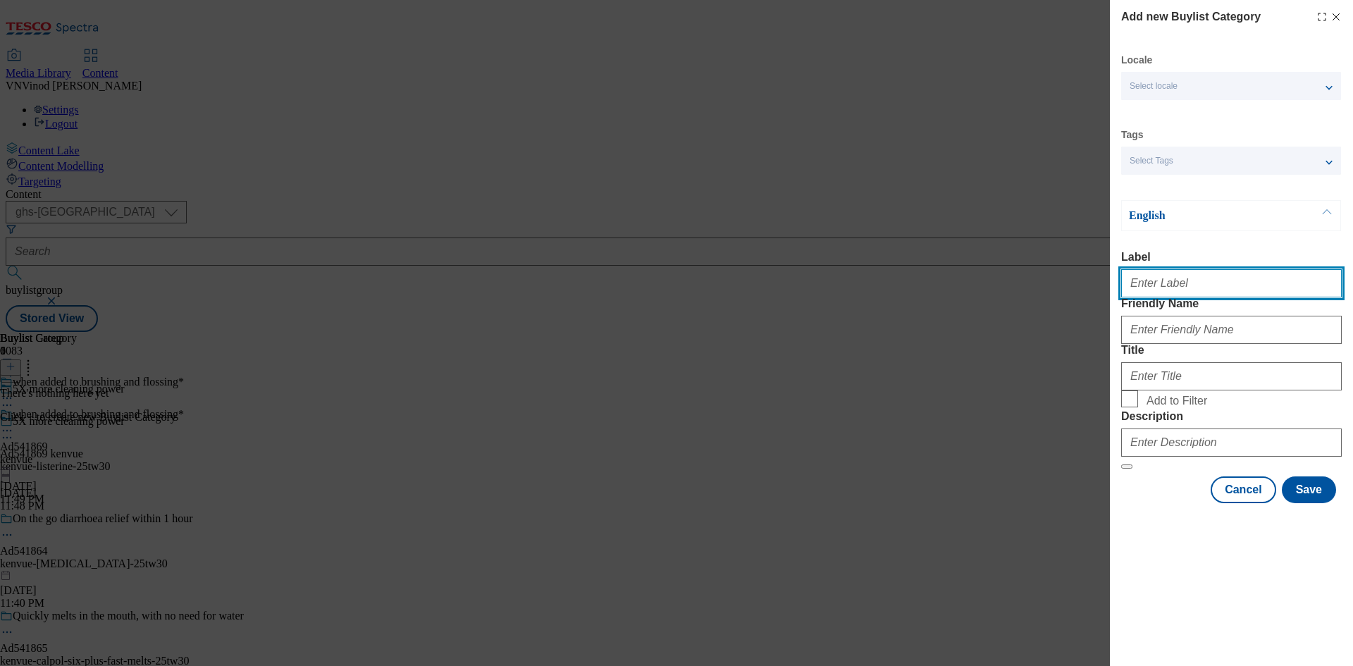
click at [1181, 288] on input "Label" at bounding box center [1231, 283] width 221 height 28
paste input "541869"
type input "Ad541869"
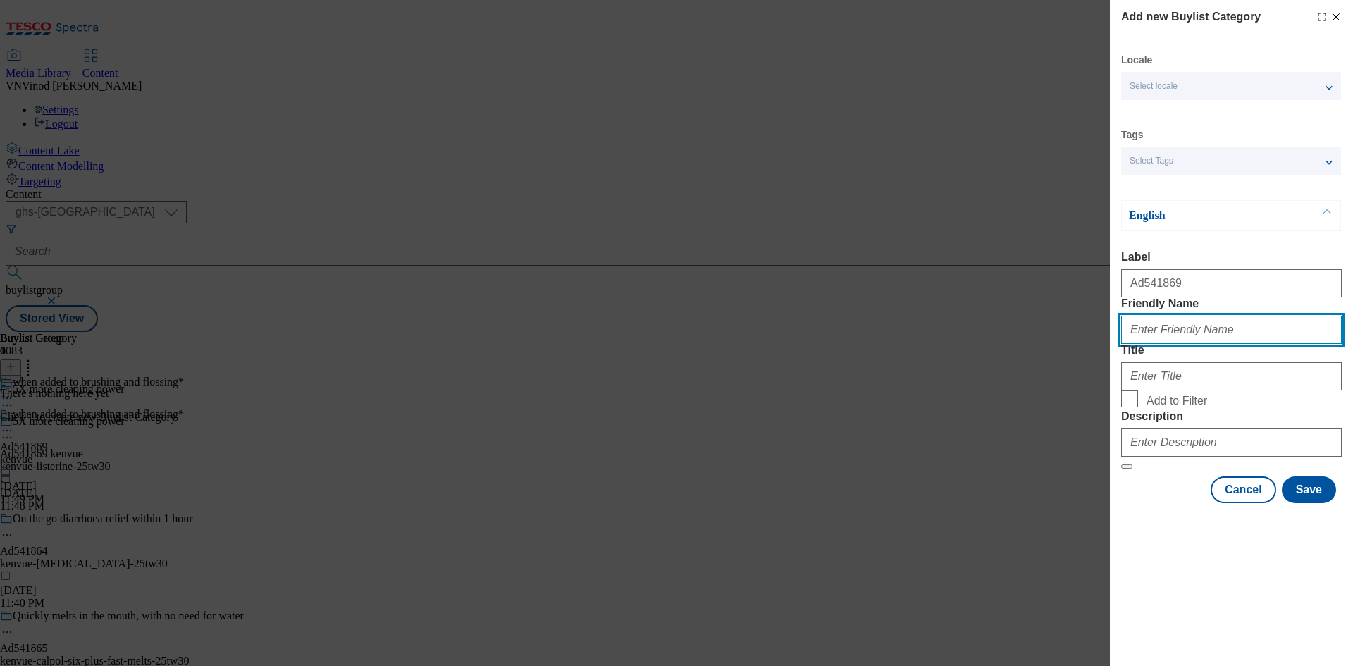
click at [1149, 344] on input "Friendly Name" at bounding box center [1231, 330] width 221 height 28
paste input "kenvue-listerine"
type input "kenvue-listerine"
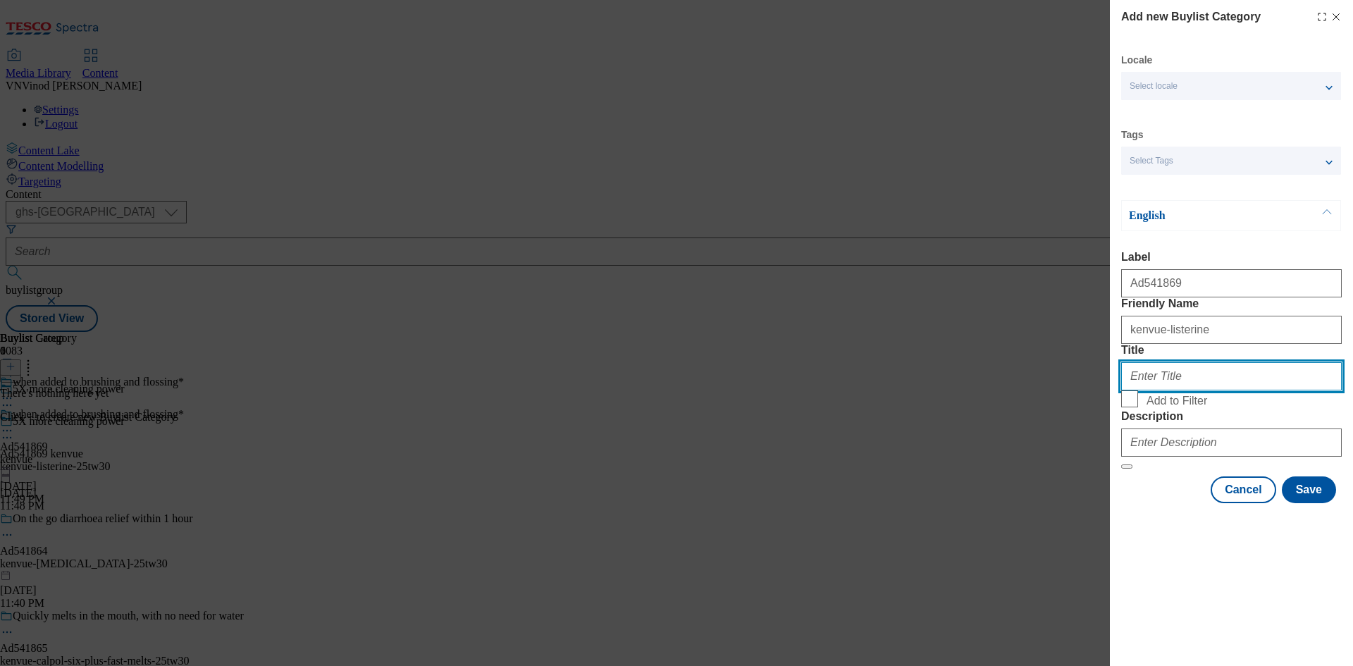
click at [1180, 390] on input "Title" at bounding box center [1231, 376] width 221 height 28
paste input "[GEOGRAPHIC_DATA]"
type input "[GEOGRAPHIC_DATA]"
click at [1186, 469] on form "Label Ad541869 Friendly Name kenvue-listerine Title Kenvue Add to Filter Descri…" at bounding box center [1231, 360] width 221 height 218
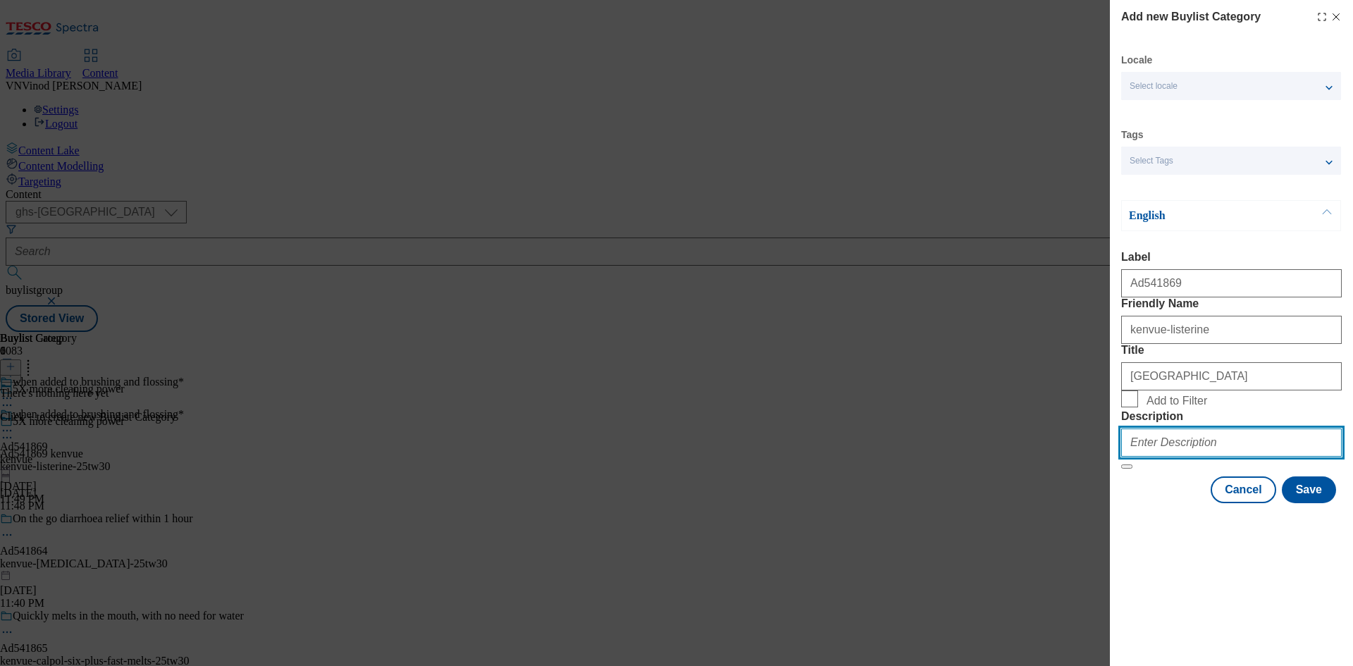
click at [1189, 457] on input "Description" at bounding box center [1231, 442] width 221 height 28
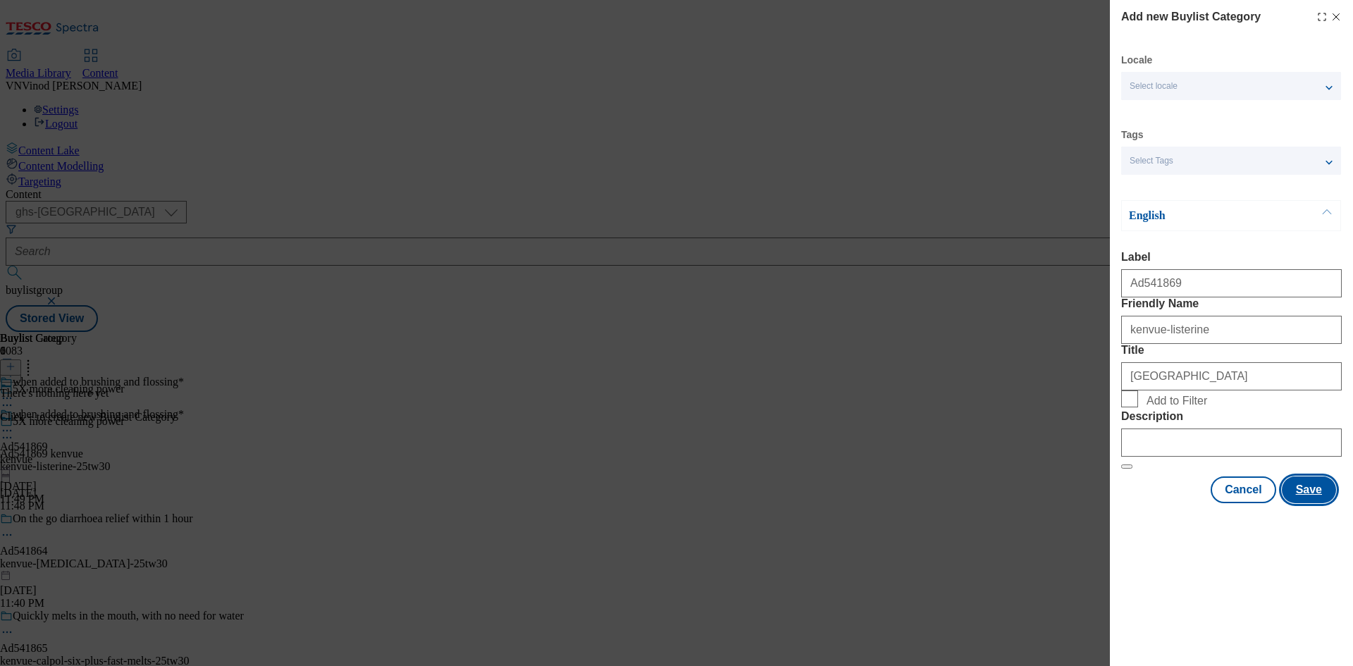
click at [1302, 503] on button "Save" at bounding box center [1309, 489] width 54 height 27
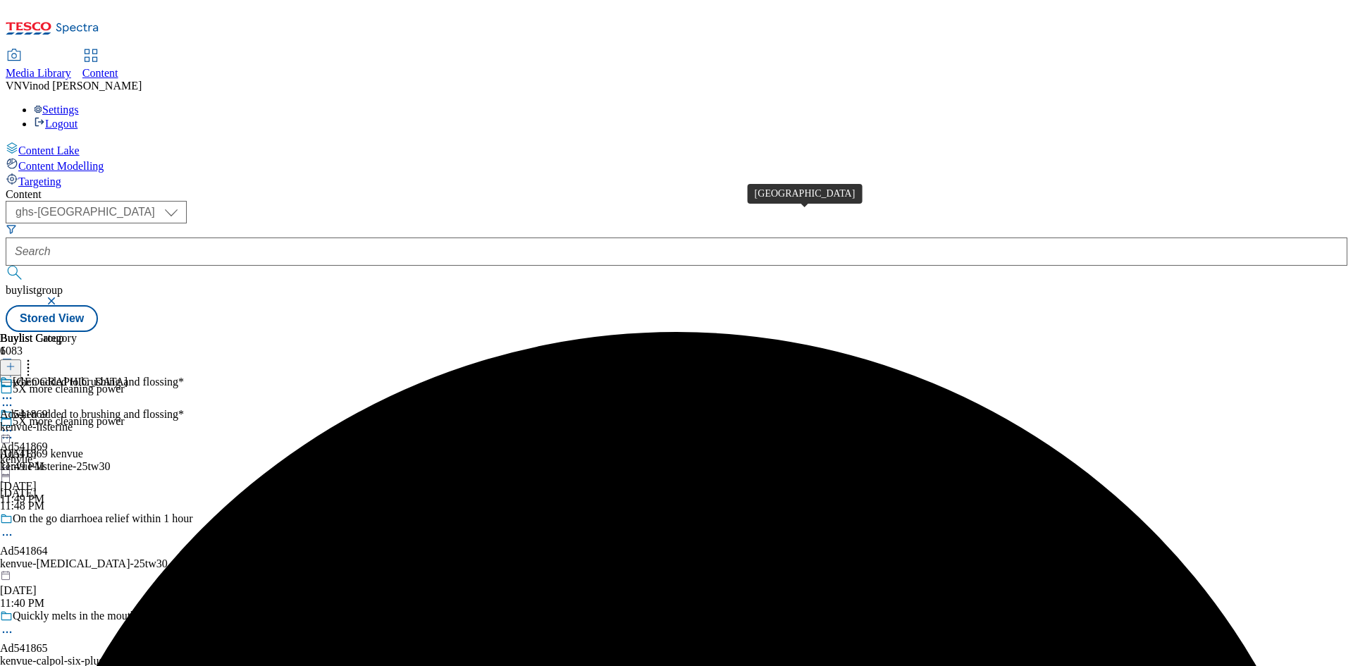
click at [128, 376] on span "[GEOGRAPHIC_DATA]" at bounding box center [70, 384] width 115 height 16
click at [48, 440] on div "Ad541869" at bounding box center [24, 446] width 48 height 13
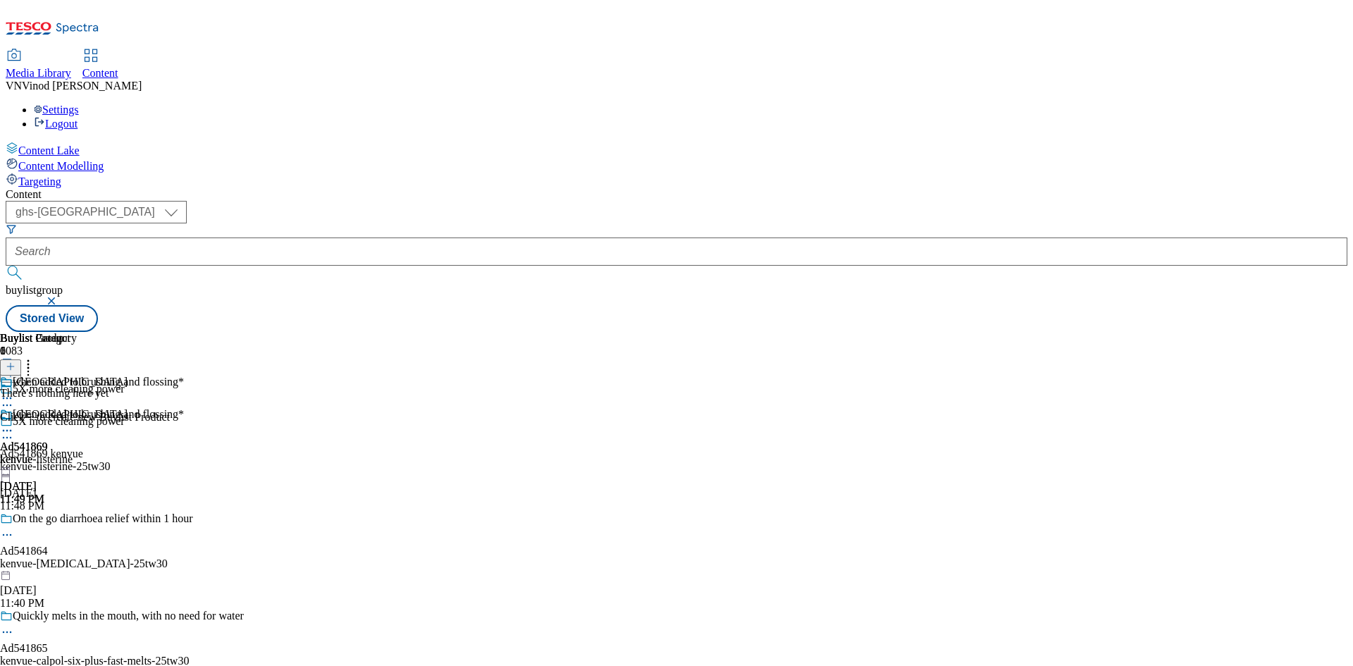
click at [16, 362] on icon at bounding box center [11, 367] width 10 height 10
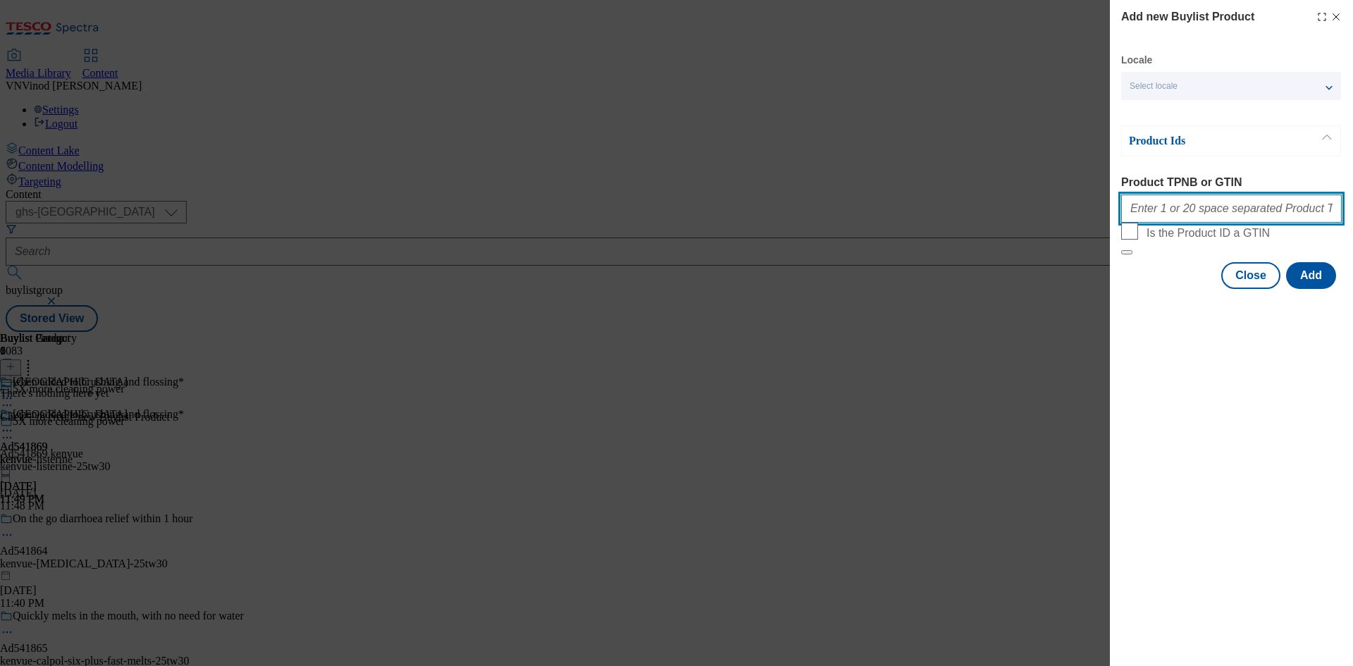
click at [1176, 223] on input "Product TPNB or GTIN" at bounding box center [1231, 208] width 221 height 28
paste input "61463009 56945576 57527428 61463009 67903713, 61463009 56945576 57527428 614630…"
type input "61463009 56945576 57527428 61463009 67903713, 61463009 56945576 57527428 614630…"
click at [1314, 289] on button "Add" at bounding box center [1311, 275] width 50 height 27
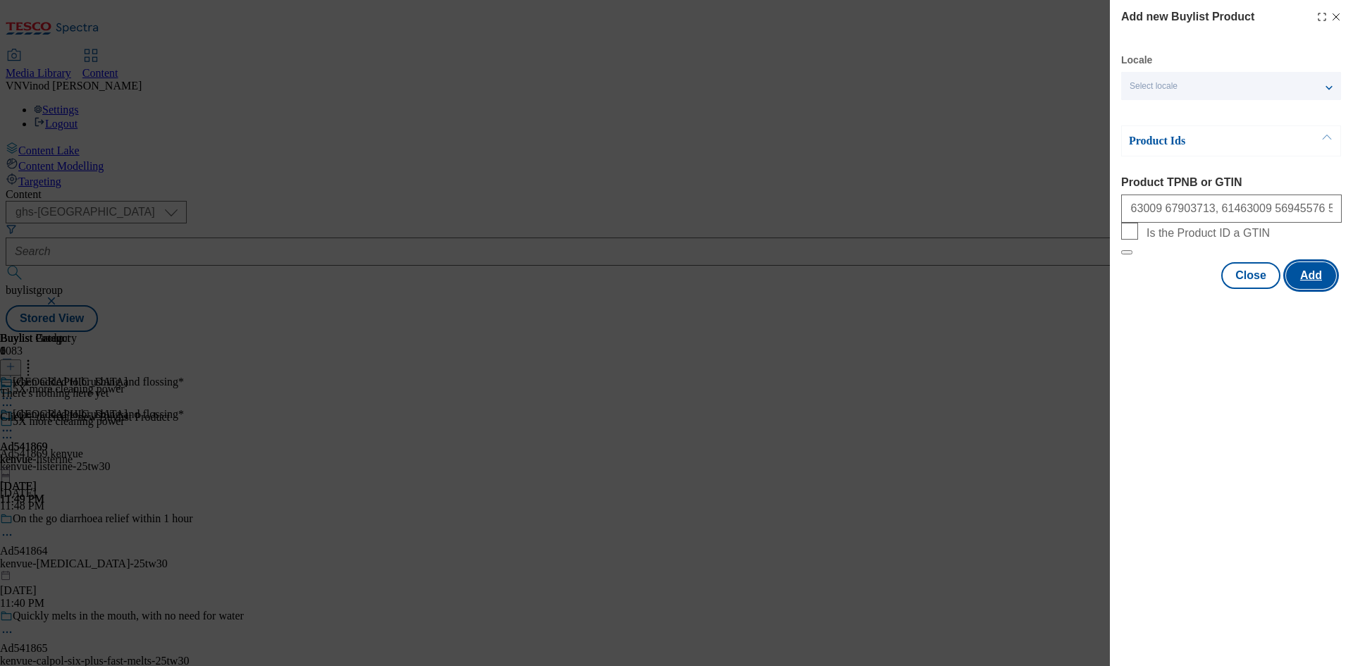
scroll to position [0, 0]
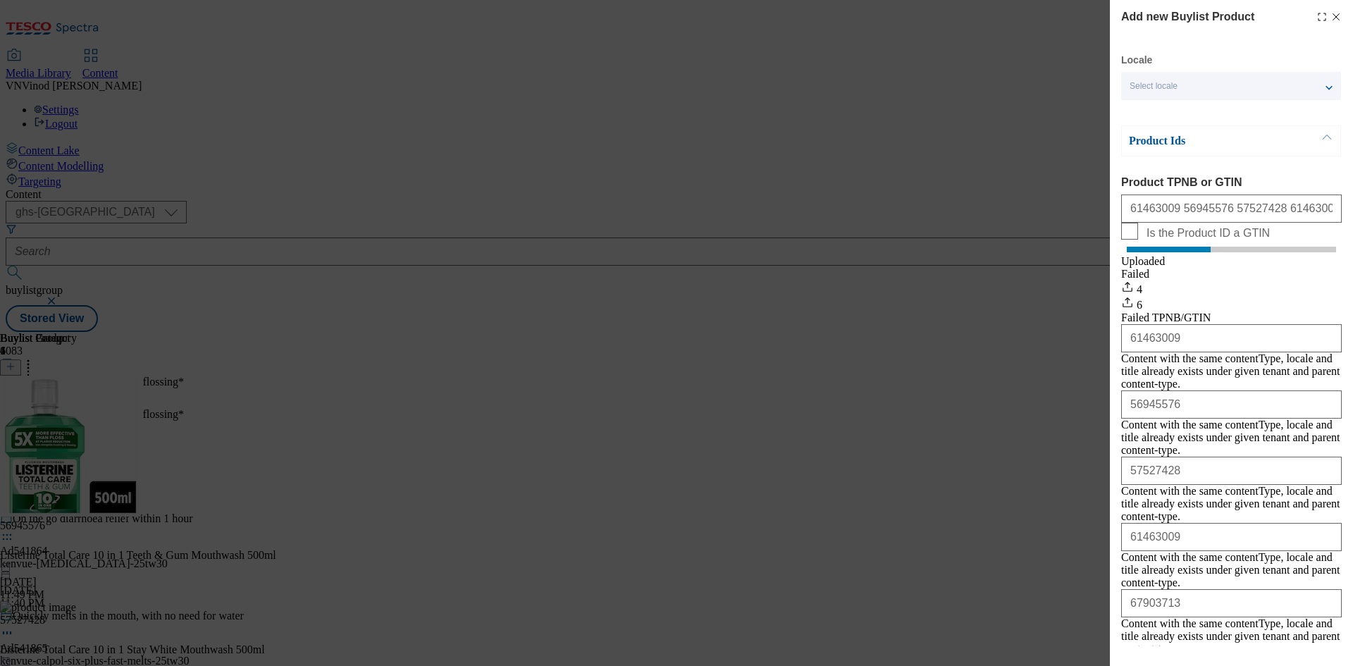
click at [1333, 16] on line "Modal" at bounding box center [1336, 17] width 6 height 6
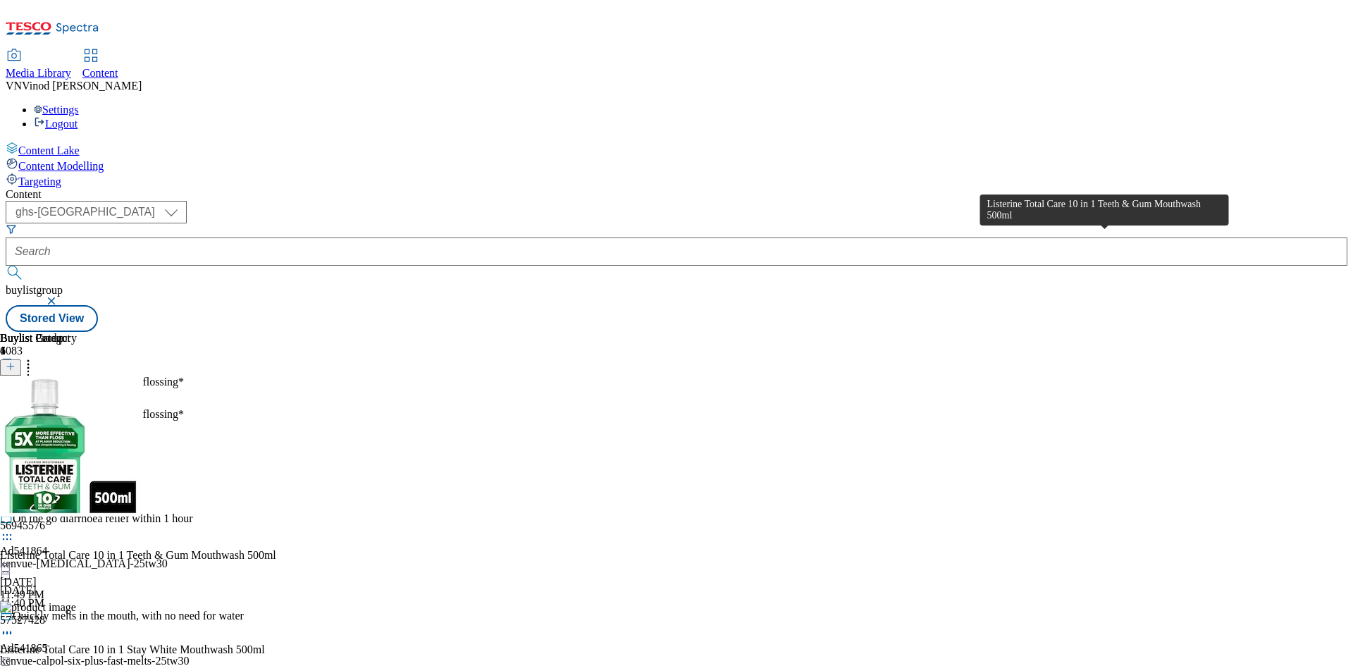
click at [276, 549] on div "Listerine Total Care 10 in 1 Teeth & Gum Mouthwash 500ml" at bounding box center [138, 555] width 276 height 13
copy div "Listerine Total Care 10 in 1 Teeth & Gum Mouthwash 500ml"
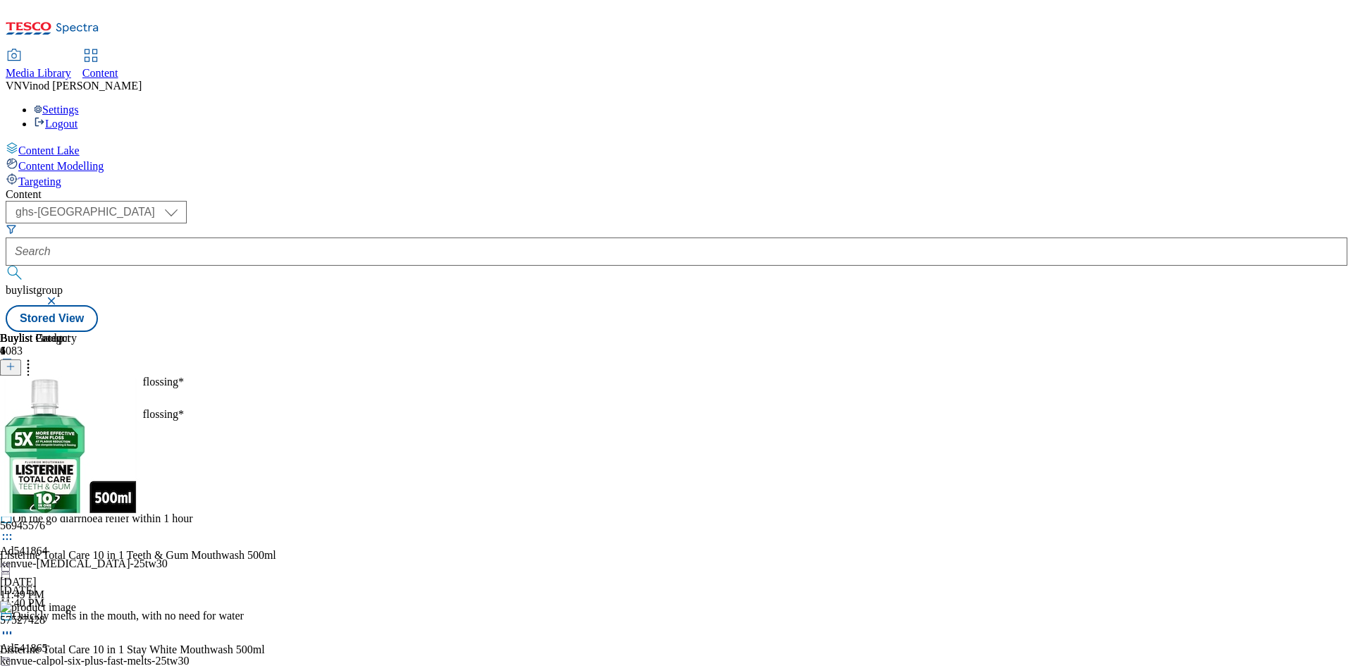
click at [14, 431] on icon at bounding box center [7, 438] width 14 height 14
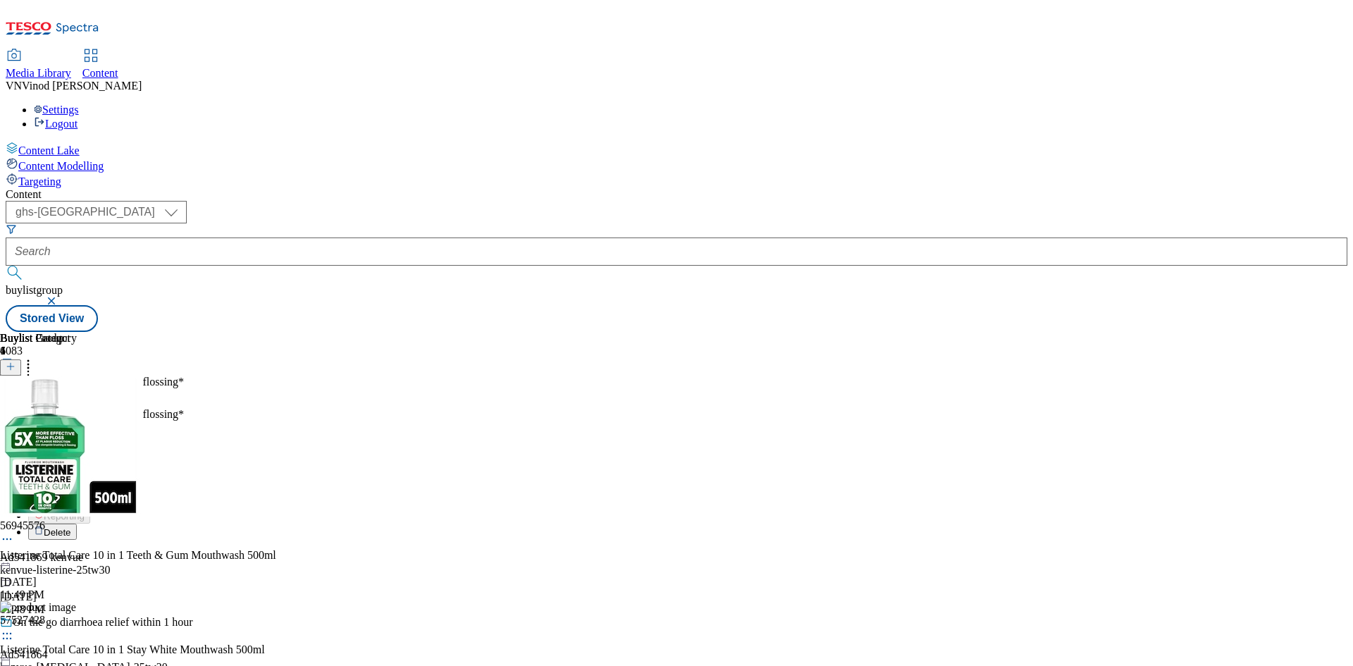
click at [66, 459] on button "Edit" at bounding box center [46, 467] width 37 height 16
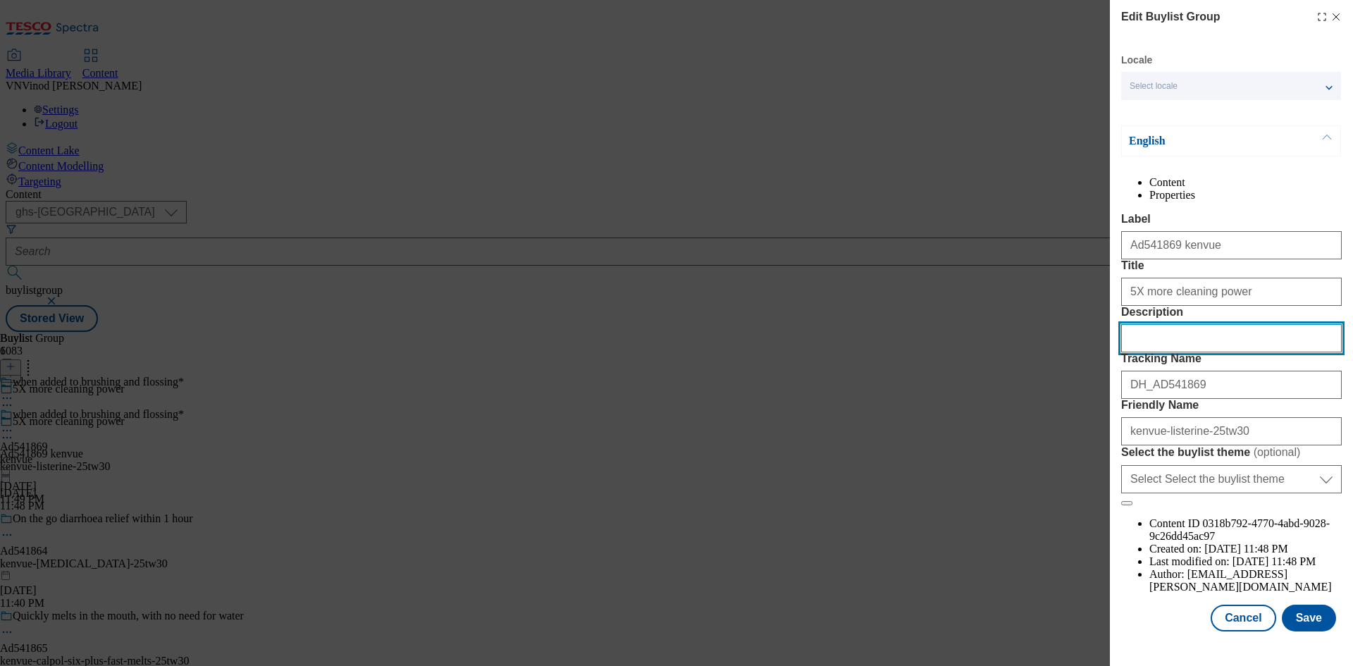
click at [1178, 352] on input "Description" at bounding box center [1231, 338] width 221 height 28
paste input "Listerine Total Care 10 in 1 Teeth & Gum Mouthwash 500ml"
type input "Listerine Total Care 10 in 1 Teeth & Gum Mouthwash 500ml"
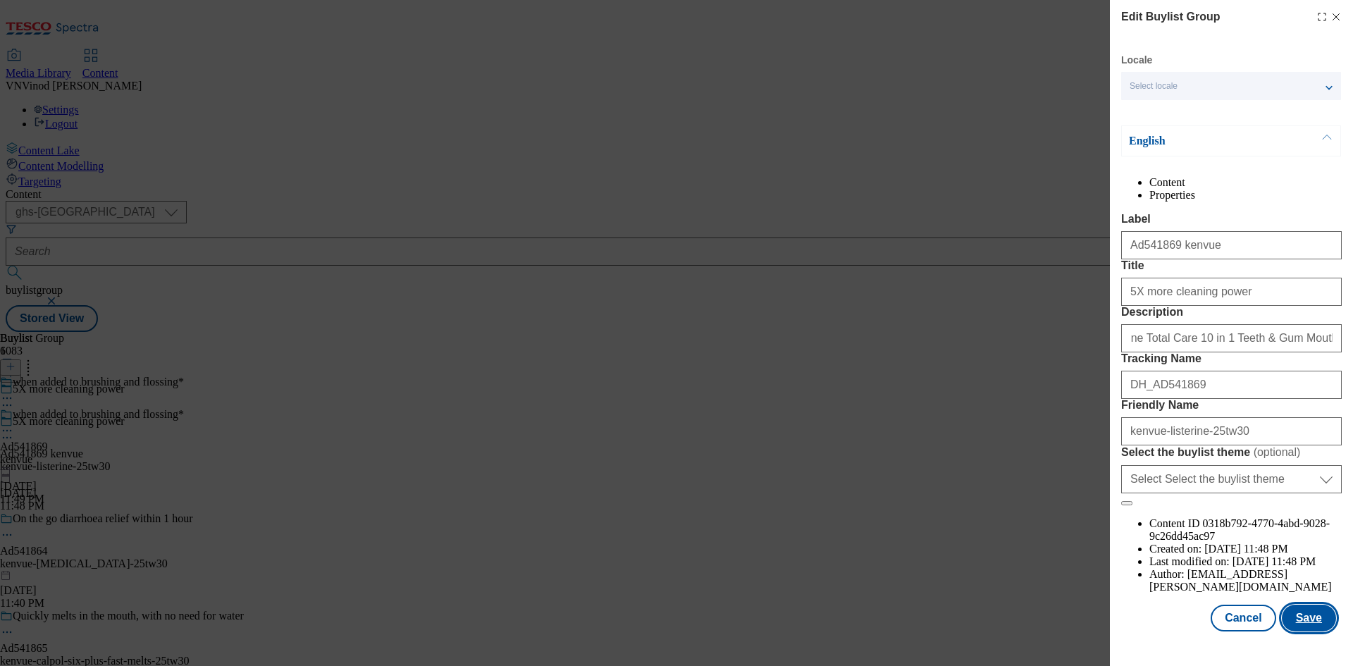
click at [1287, 629] on button "Save" at bounding box center [1309, 618] width 54 height 27
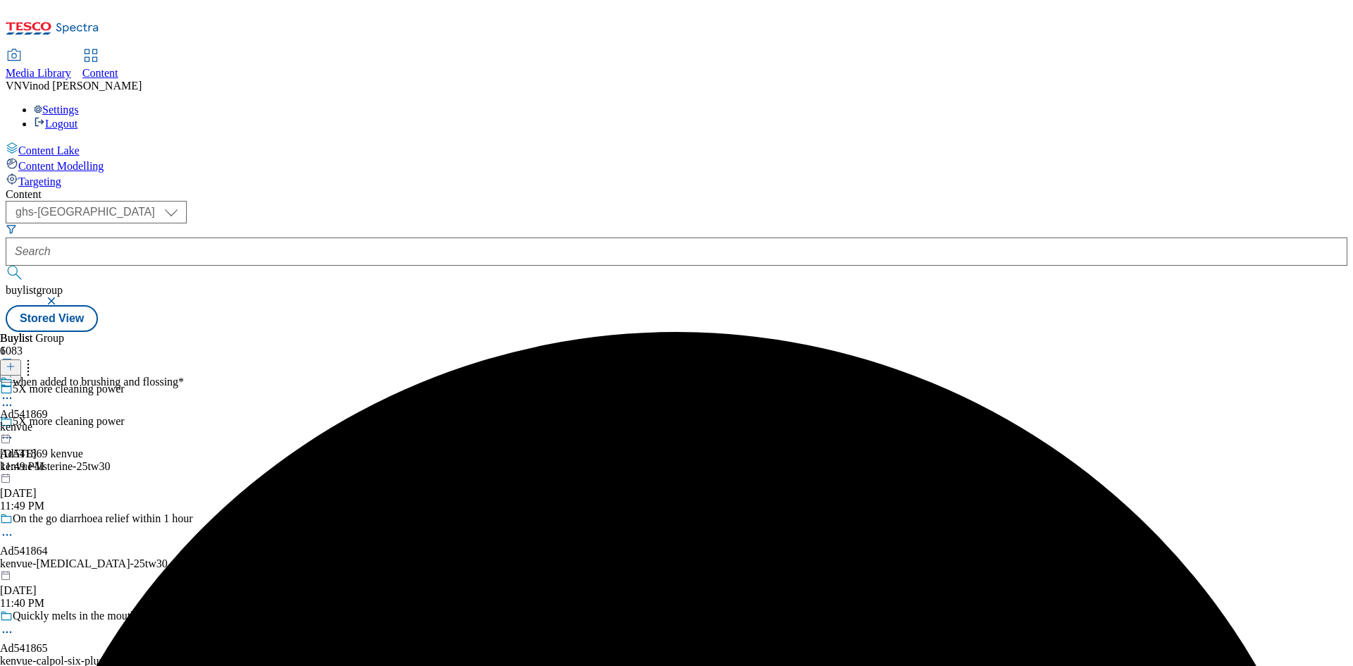
click at [14, 391] on icon at bounding box center [7, 398] width 14 height 14
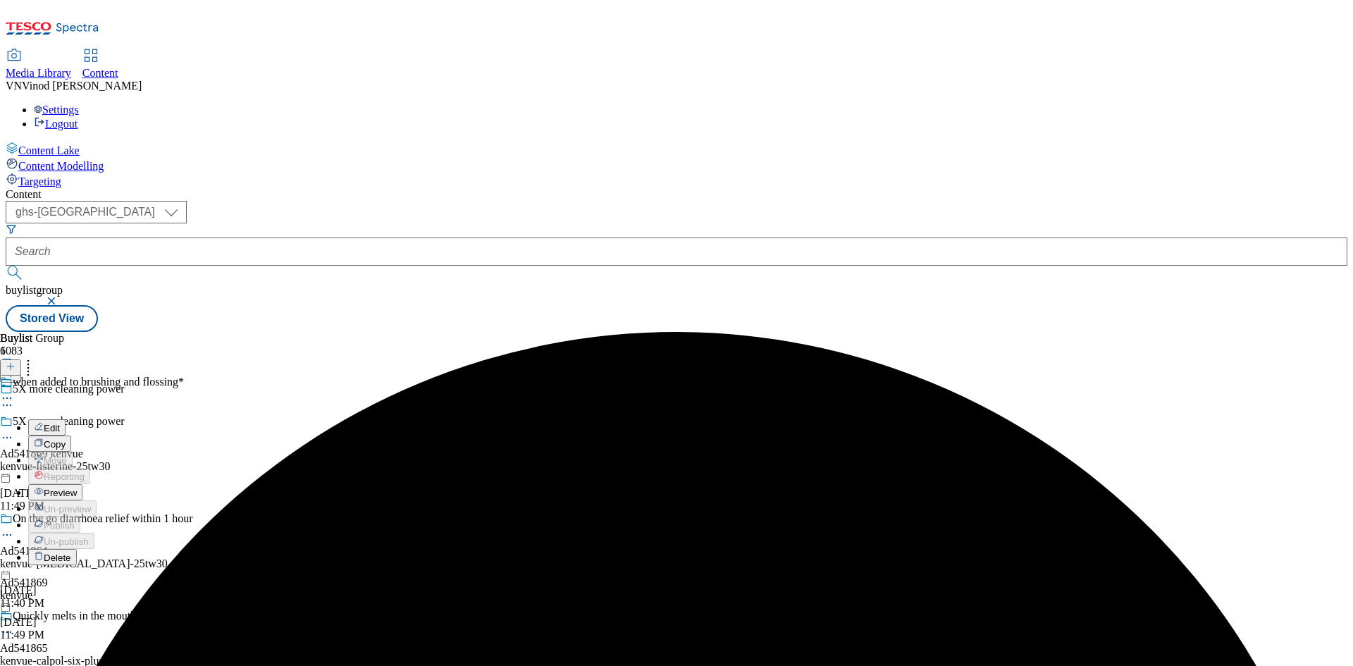
click at [66, 419] on button "Edit" at bounding box center [46, 427] width 37 height 16
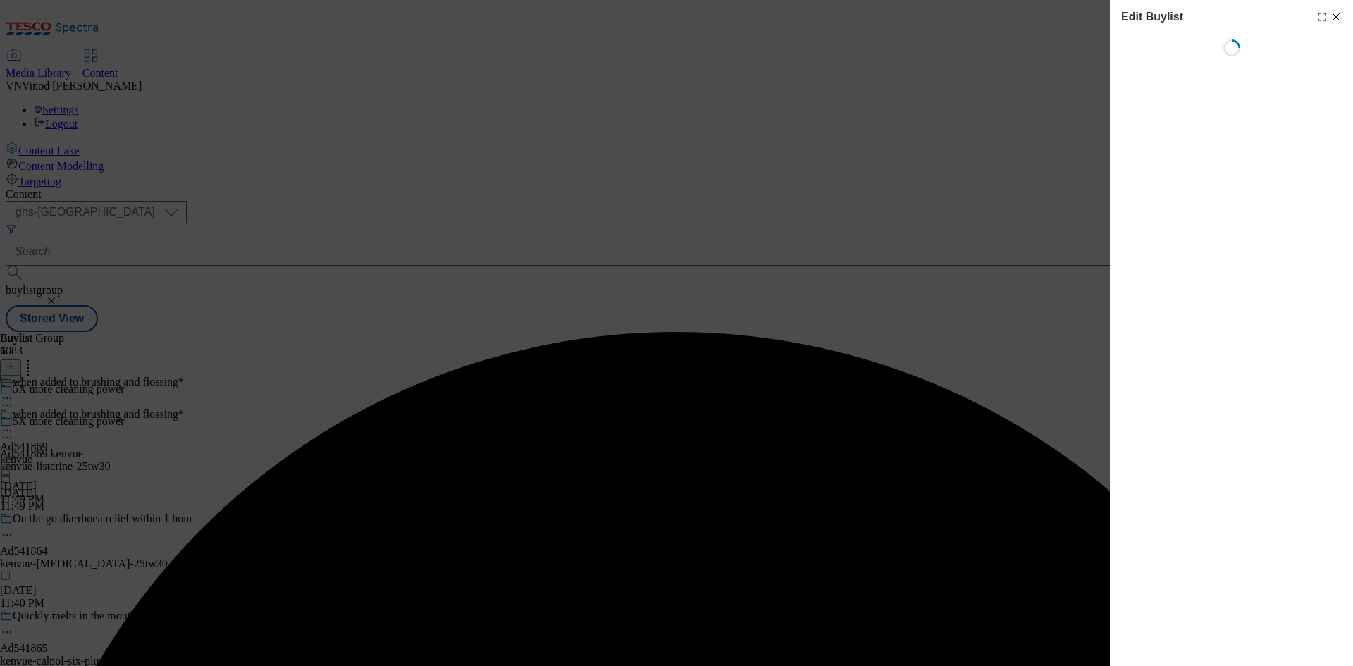
select select "tactical"
select select "supplier funded short term 1-3 weeks"
select select "dunnhumby"
select select "Banner"
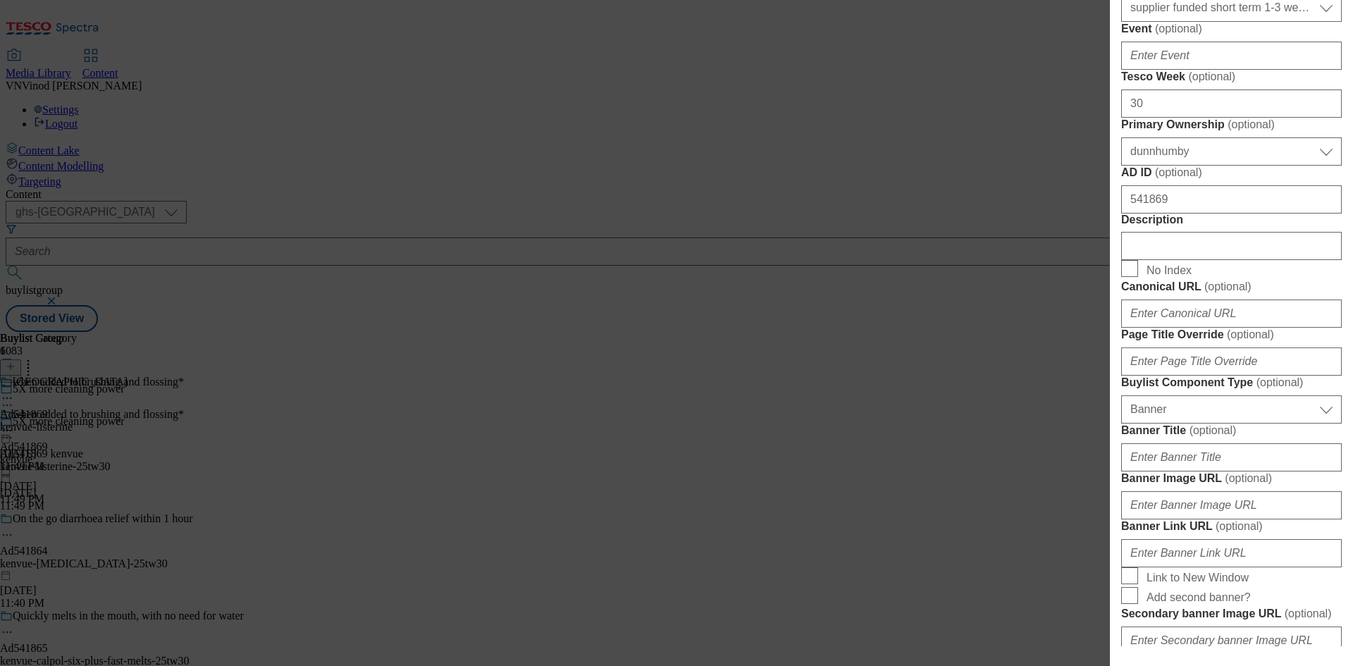
scroll to position [705, 0]
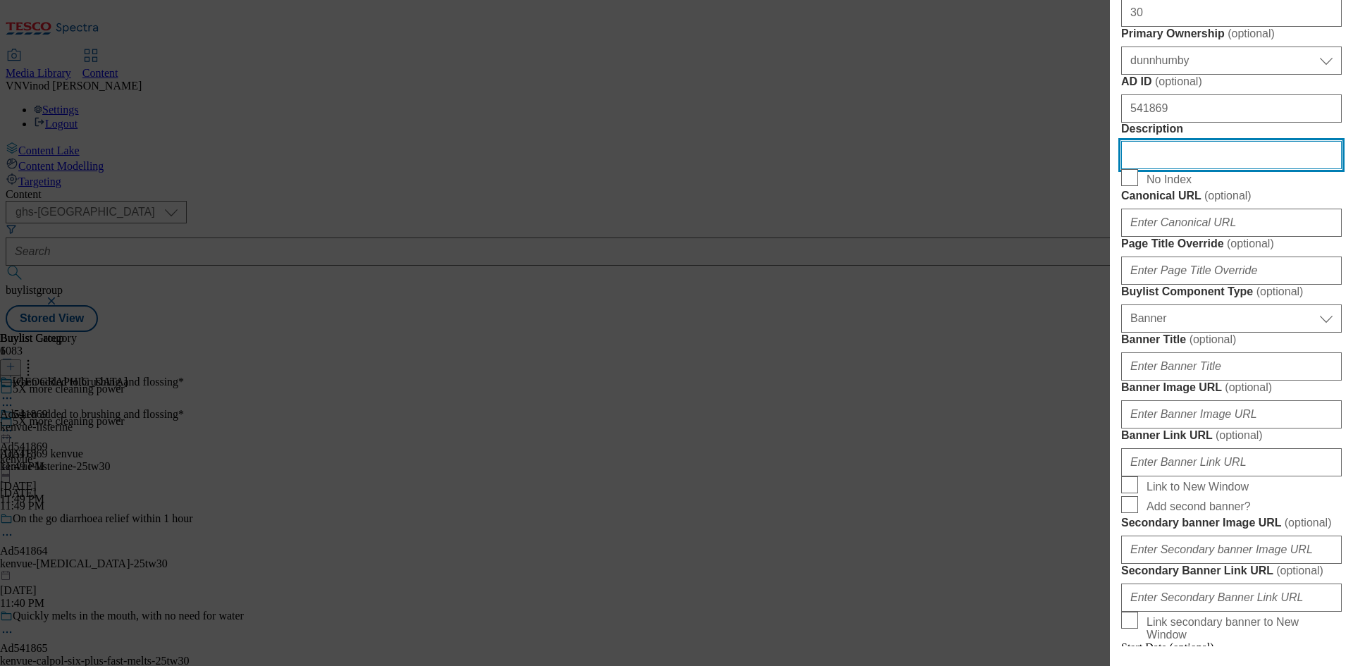
click at [1176, 169] on input "Description" at bounding box center [1231, 155] width 221 height 28
paste input "Listerine Total Care 10 in 1 Teeth & Gum Mouthwash 500ml"
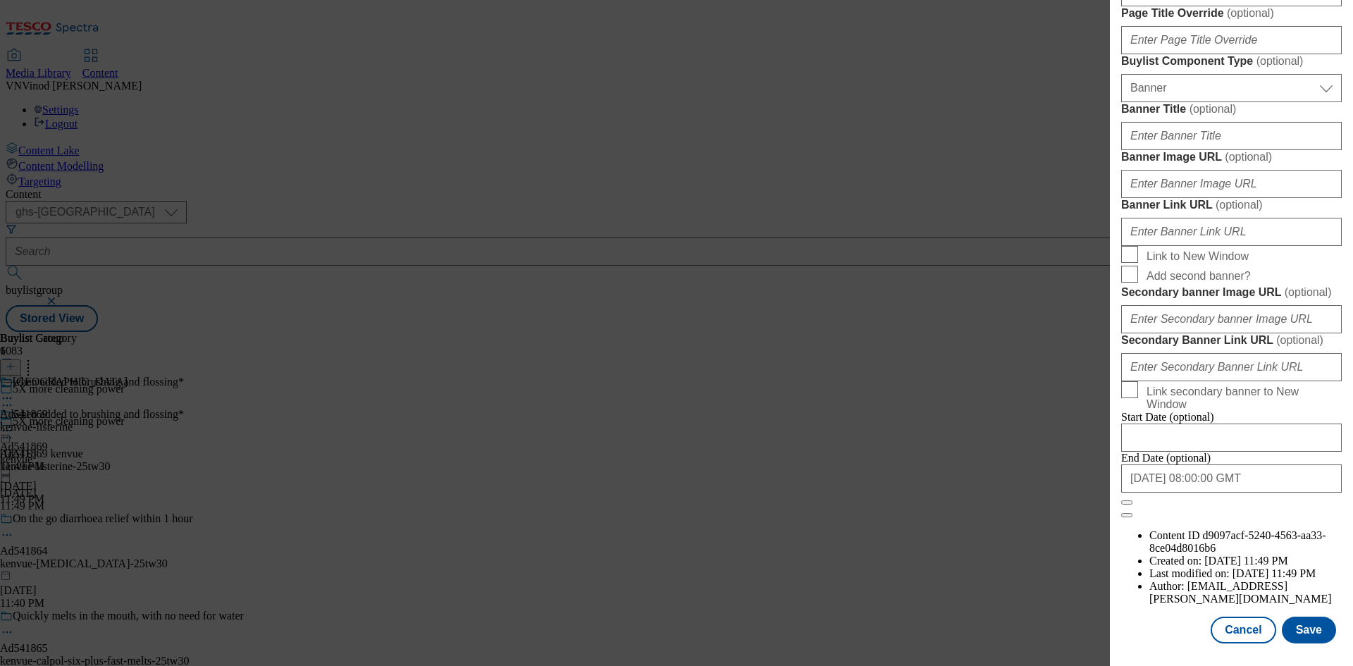
scroll to position [1459, 0]
type input "Listerine Total Care 10 in 1 Teeth & Gum Mouthwash 500ml"
click at [1290, 624] on button "Save" at bounding box center [1309, 630] width 54 height 27
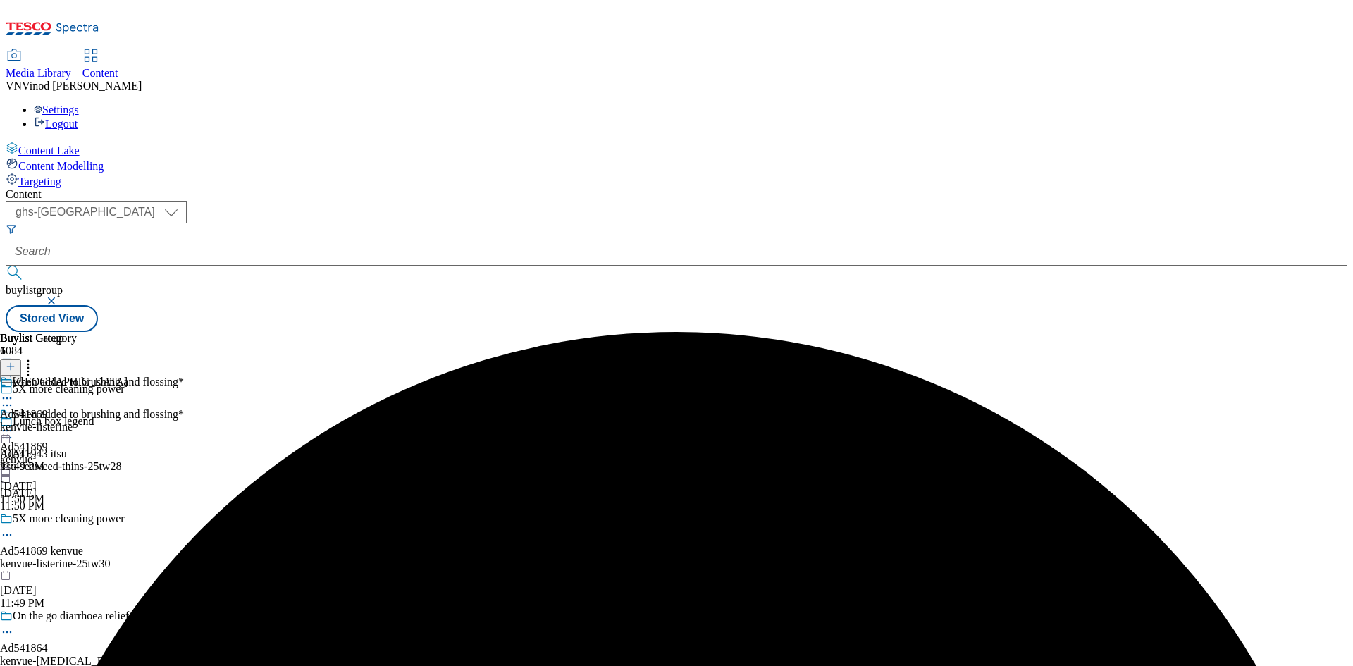
click at [14, 391] on icon at bounding box center [7, 398] width 14 height 14
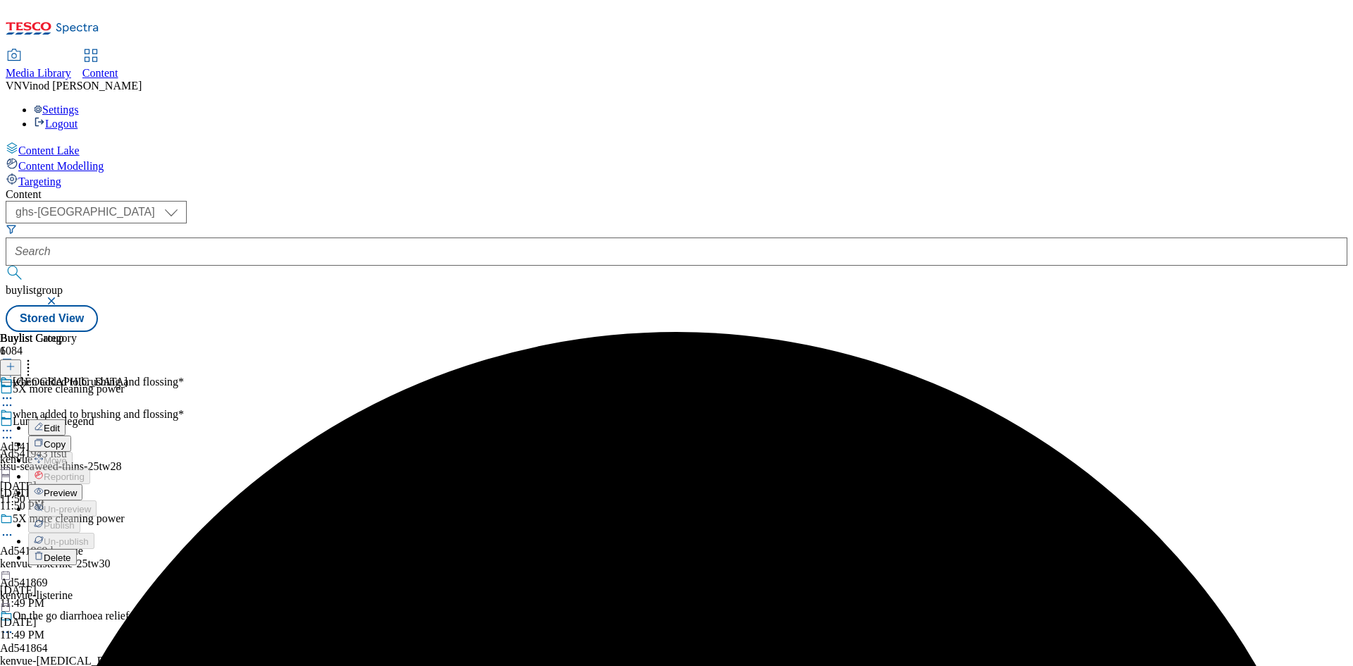
click at [66, 419] on button "Edit" at bounding box center [46, 427] width 37 height 16
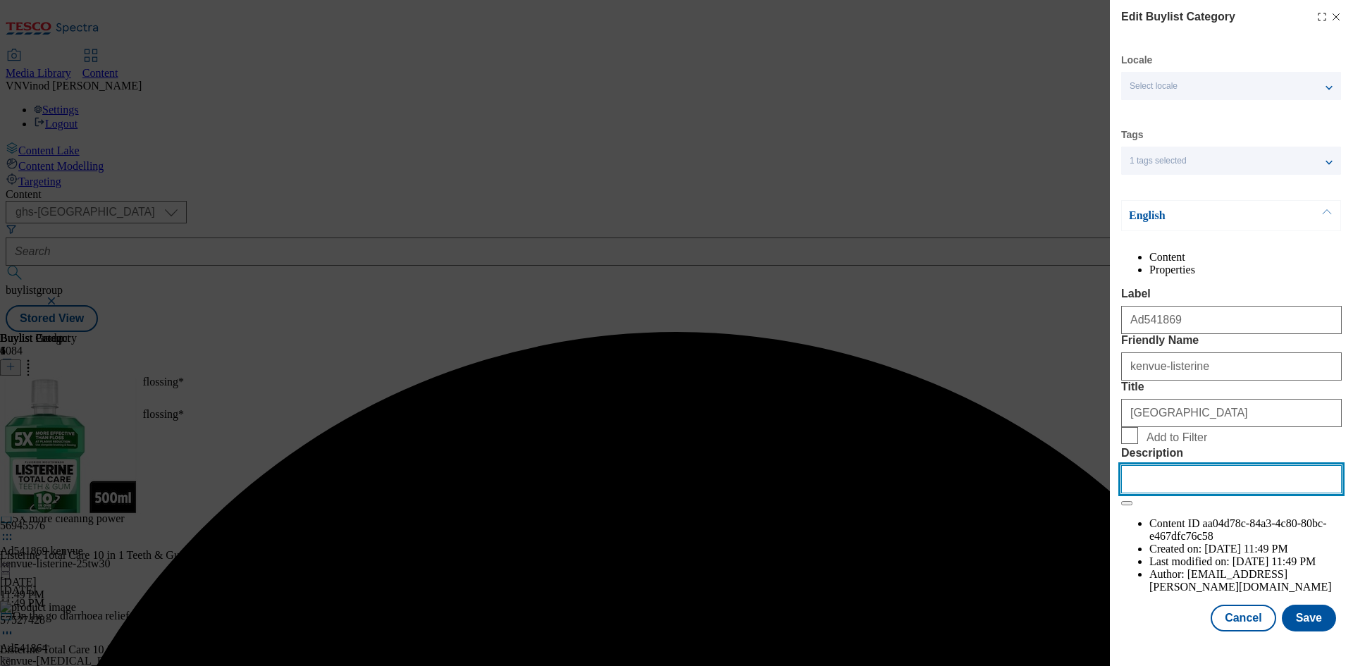
click at [1155, 493] on input "Description" at bounding box center [1231, 479] width 221 height 28
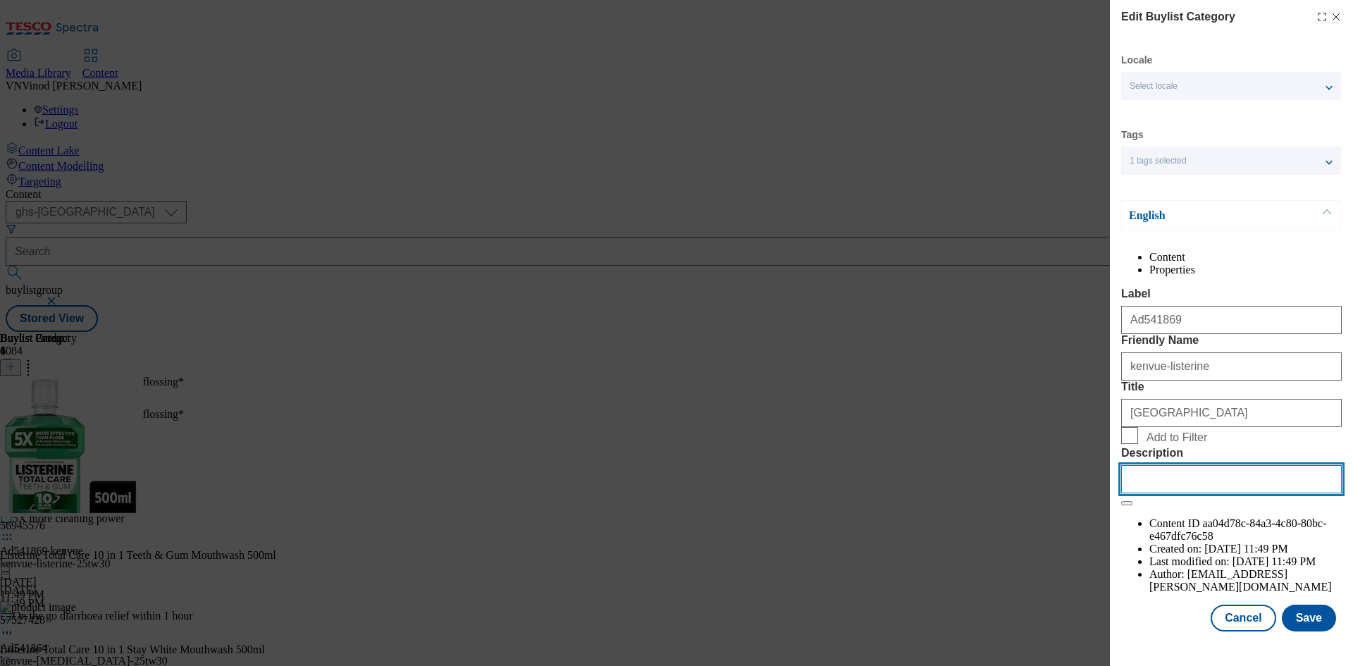
paste input "Listerine Total Care 10 in 1 Teeth & Gum Mouthwash 500ml"
type input "Listerine Total Care 10 in 1 Teeth & Gum Mouthwash 500ml"
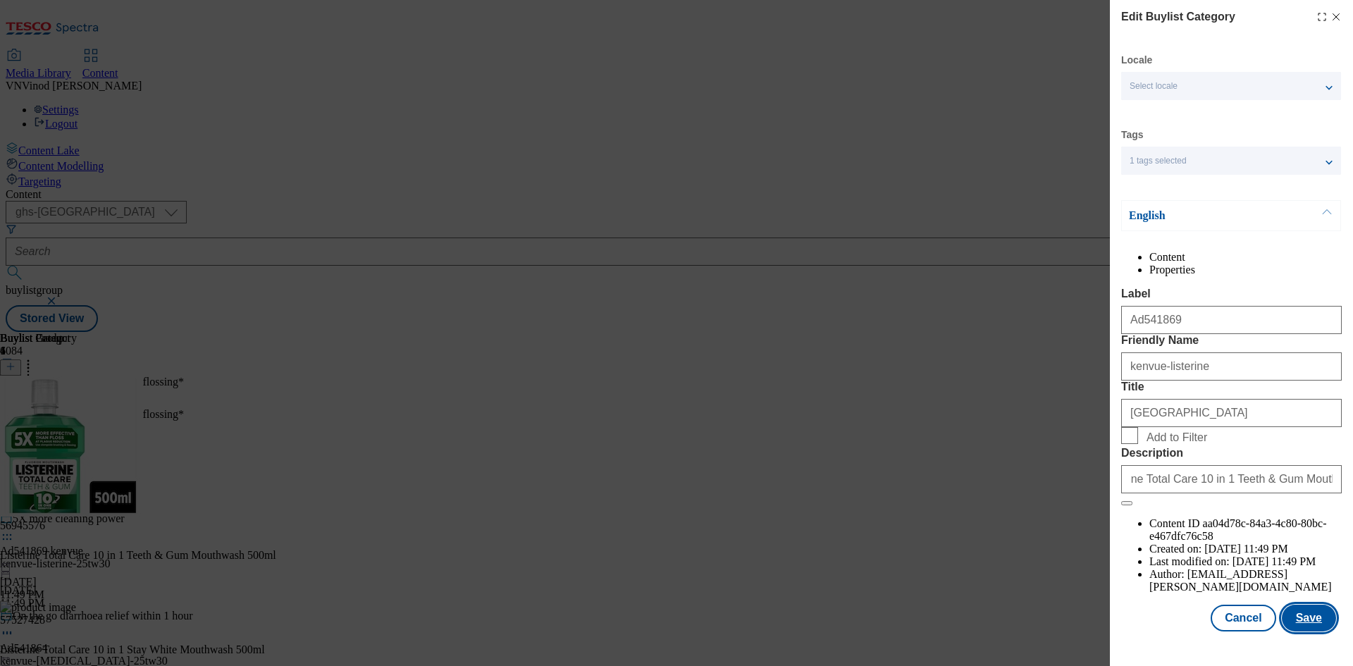
click at [1309, 631] on button "Save" at bounding box center [1309, 618] width 54 height 27
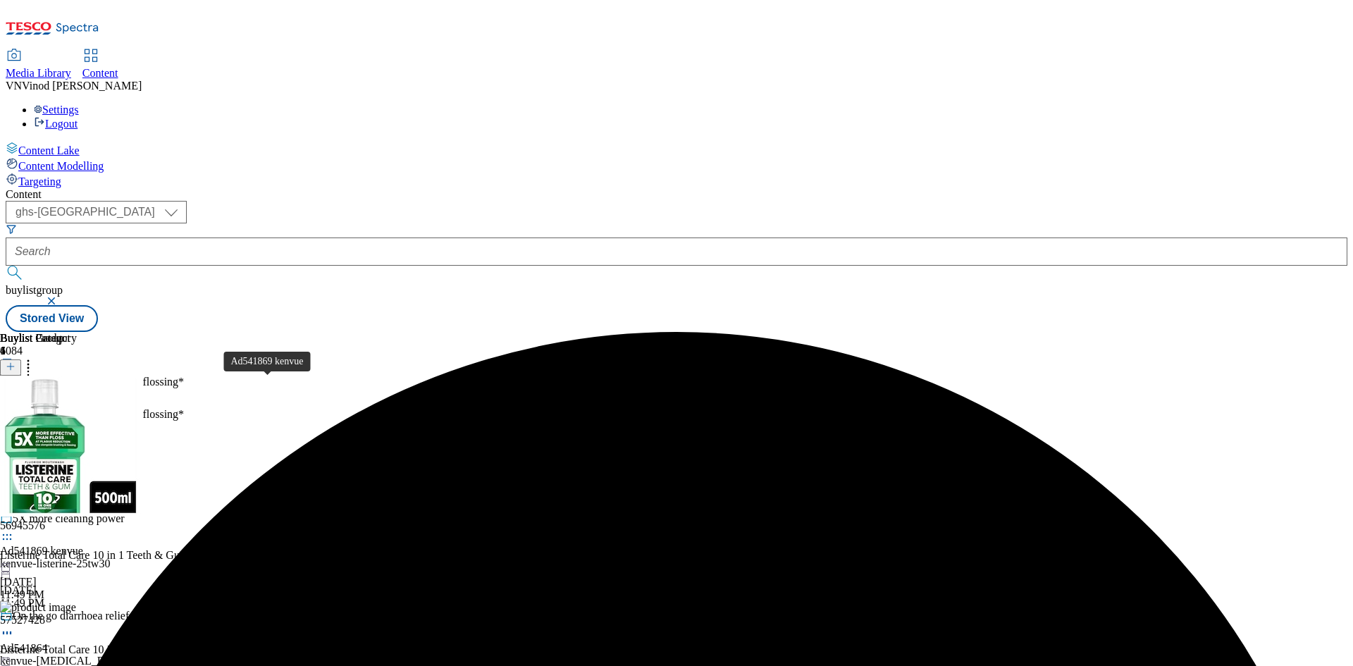
click at [83, 545] on div "Ad541869 kenvue" at bounding box center [41, 551] width 83 height 13
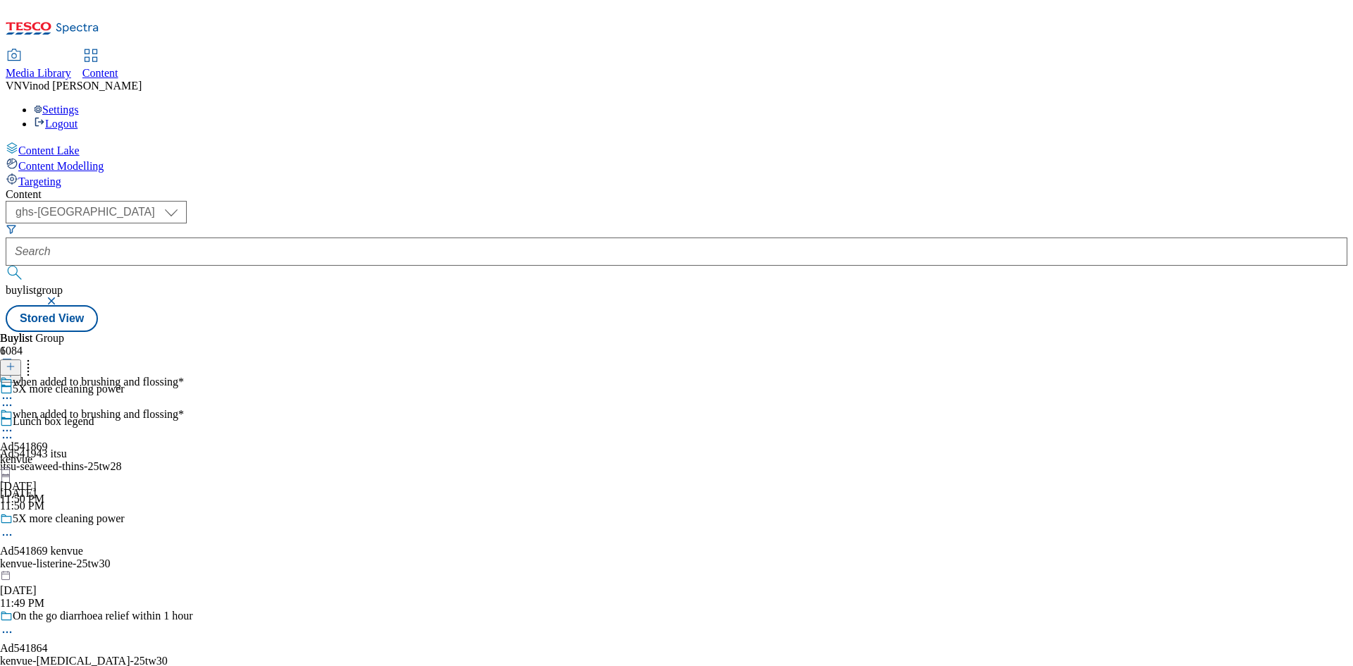
click at [14, 528] on icon at bounding box center [7, 535] width 14 height 14
click at [66, 556] on button "Edit" at bounding box center [46, 564] width 37 height 16
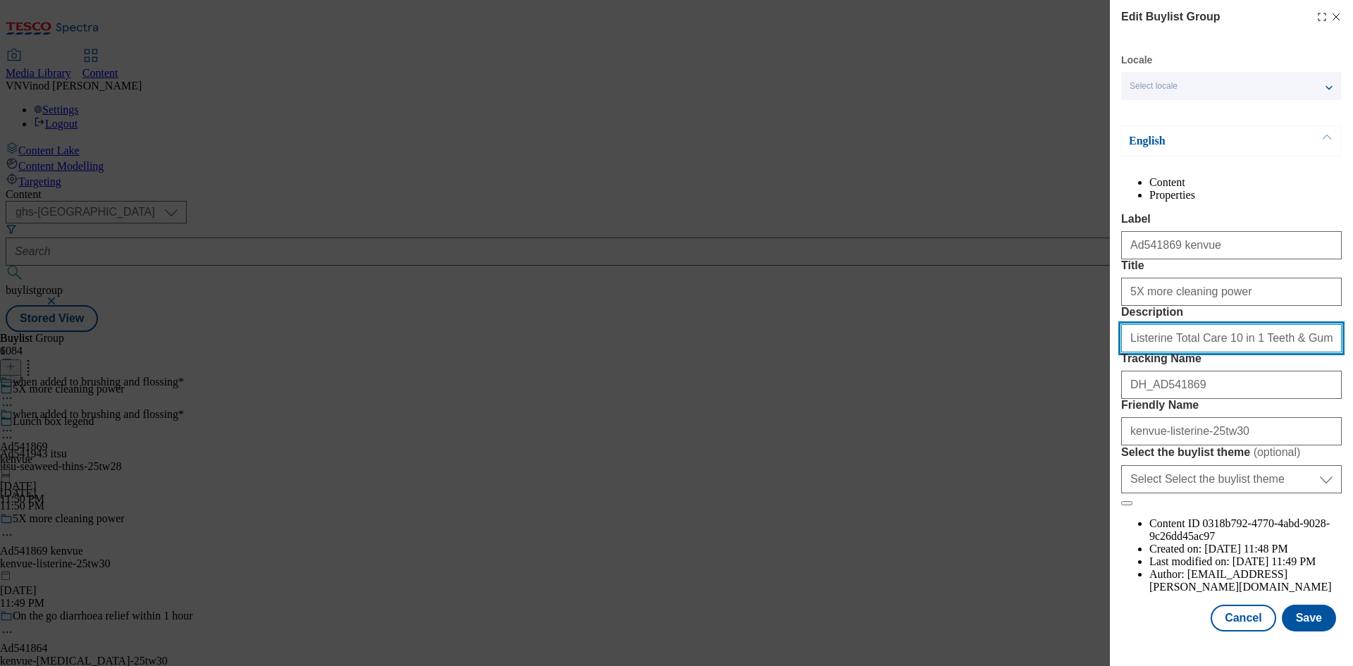
click at [1213, 352] on input "Listerine Total Care 10 in 1 Teeth & Gum Mouthwash 500ml" at bounding box center [1231, 338] width 221 height 28
click at [1333, 16] on line "Modal" at bounding box center [1336, 17] width 6 height 6
